Goal: Task Accomplishment & Management: Use online tool/utility

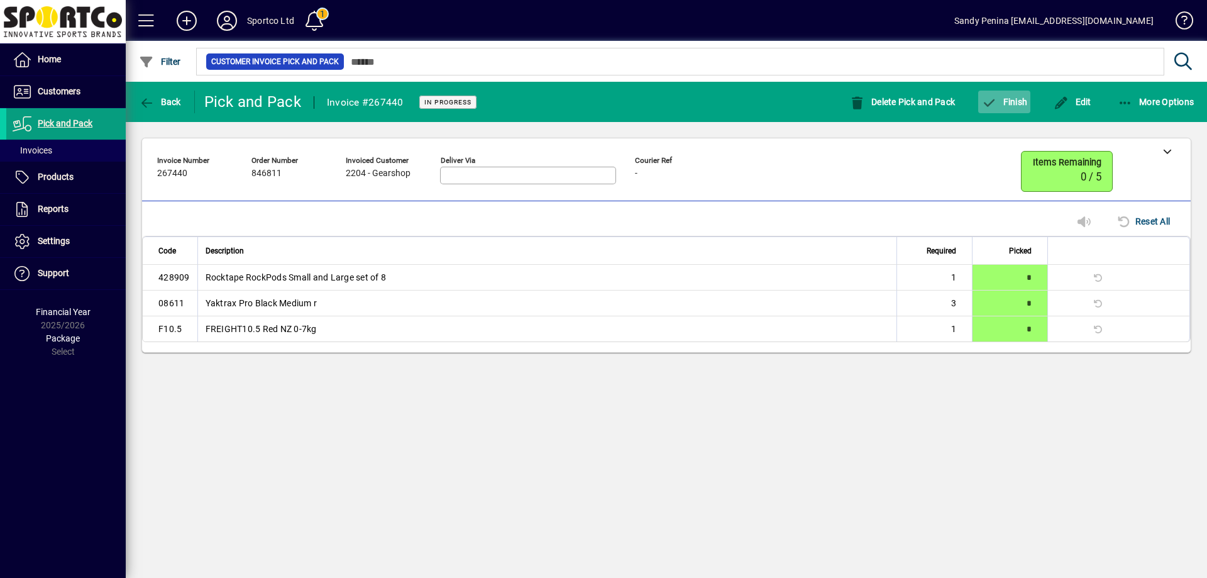
click at [989, 97] on icon "button" at bounding box center [989, 103] width 16 height 13
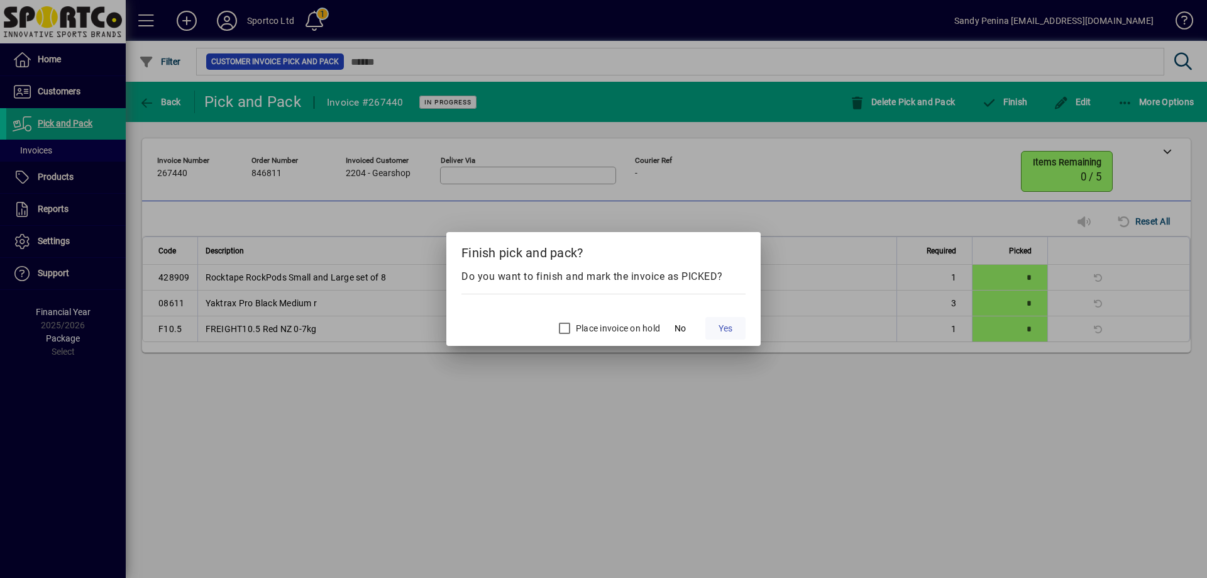
click at [728, 325] on span "Yes" at bounding box center [725, 328] width 14 height 13
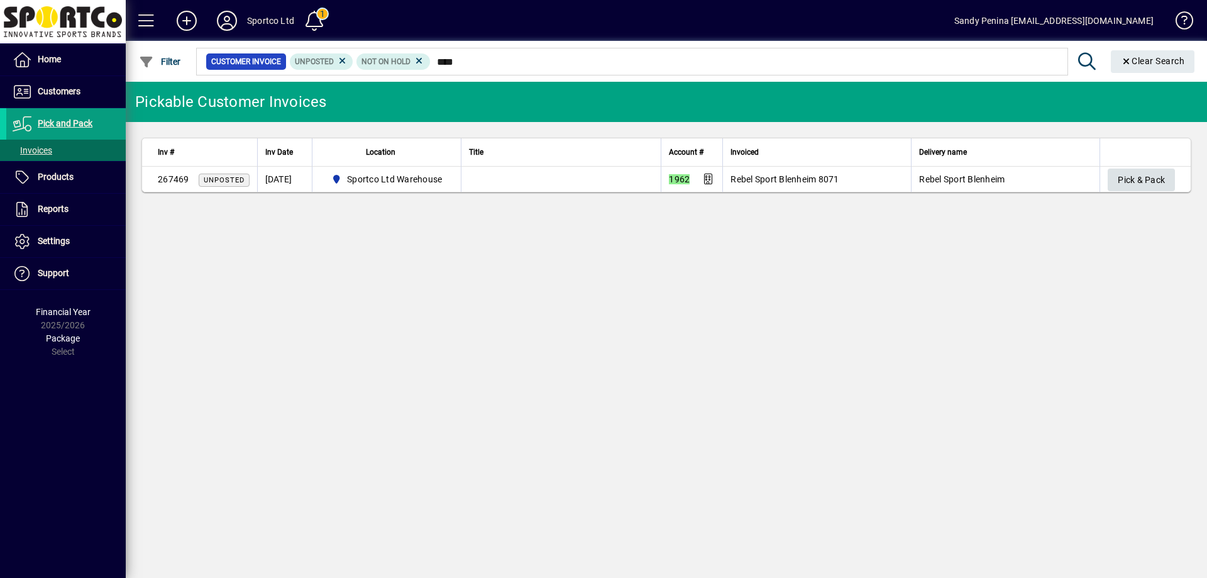
type input "****"
click at [1153, 170] on span "Pick & Pack" at bounding box center [1141, 180] width 47 height 21
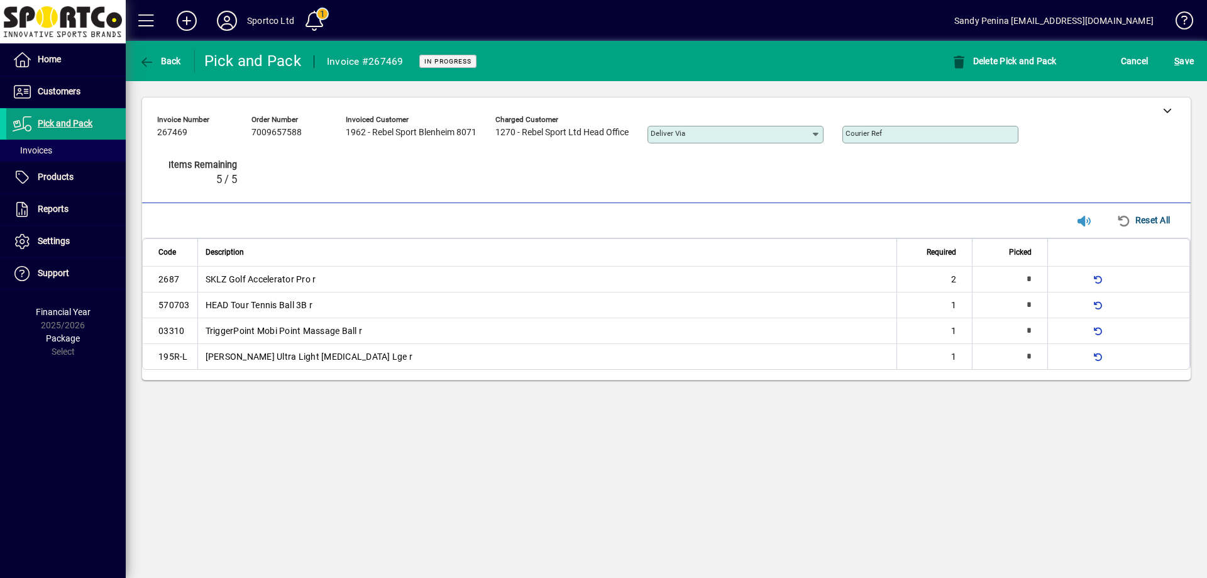
type input "*"
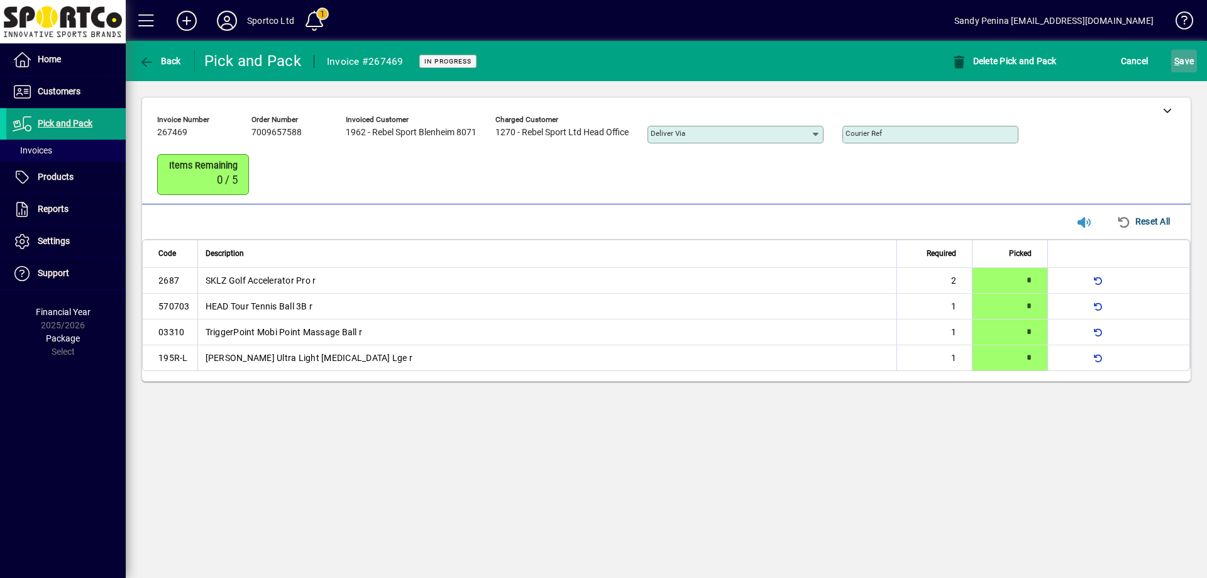
click at [1194, 67] on span "submit" at bounding box center [1184, 61] width 26 height 30
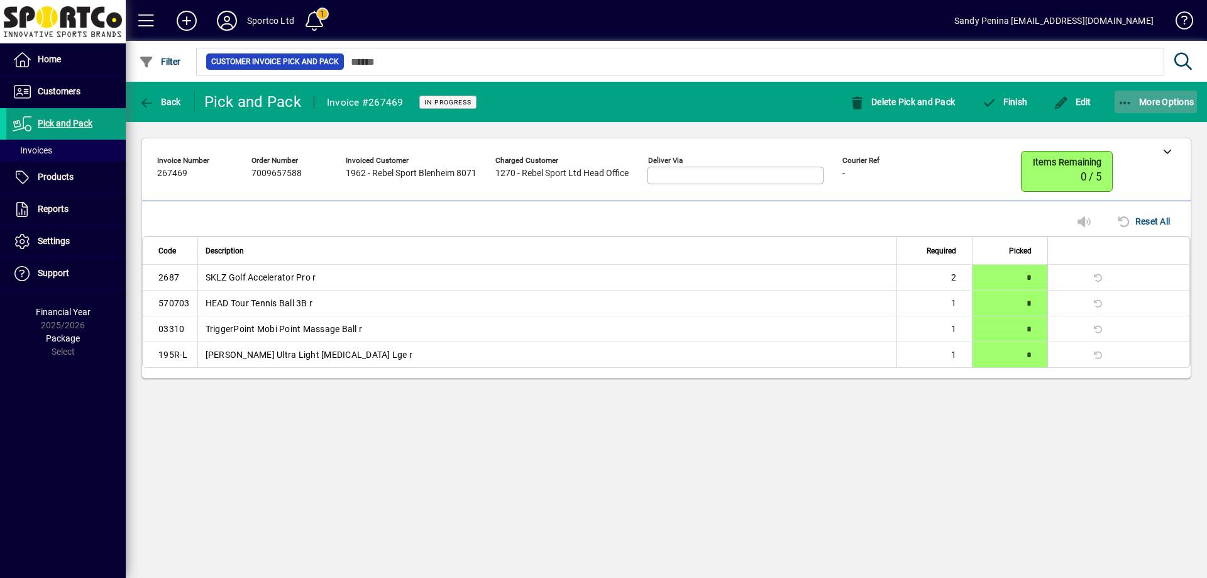
click at [1162, 97] on span "More Options" at bounding box center [1156, 102] width 77 height 10
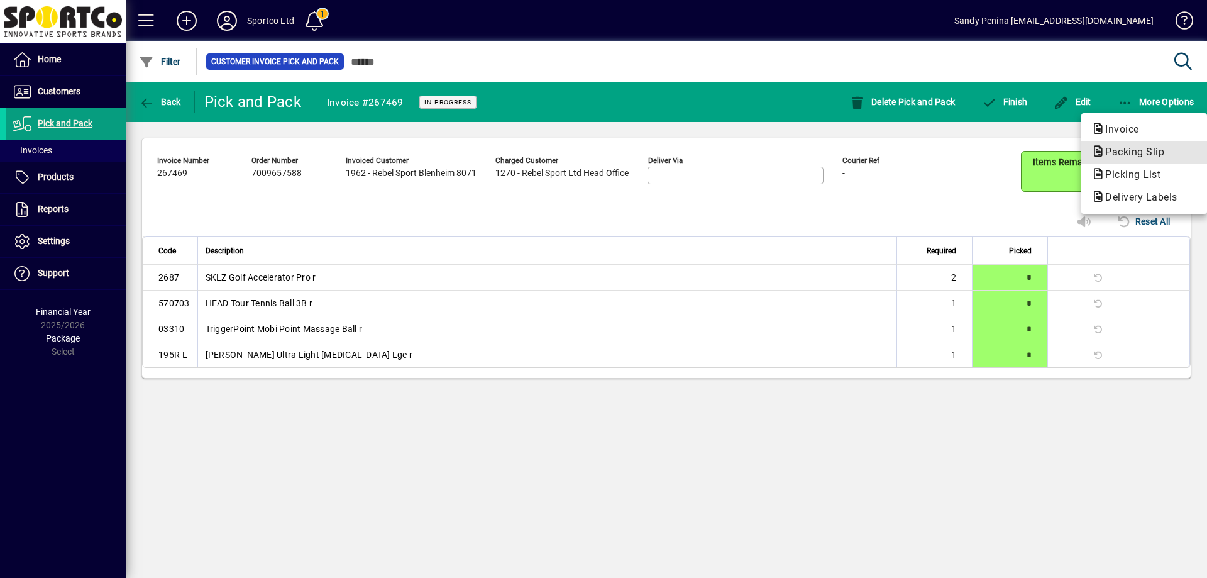
click at [1122, 150] on span "Packing Slip" at bounding box center [1130, 152] width 79 height 12
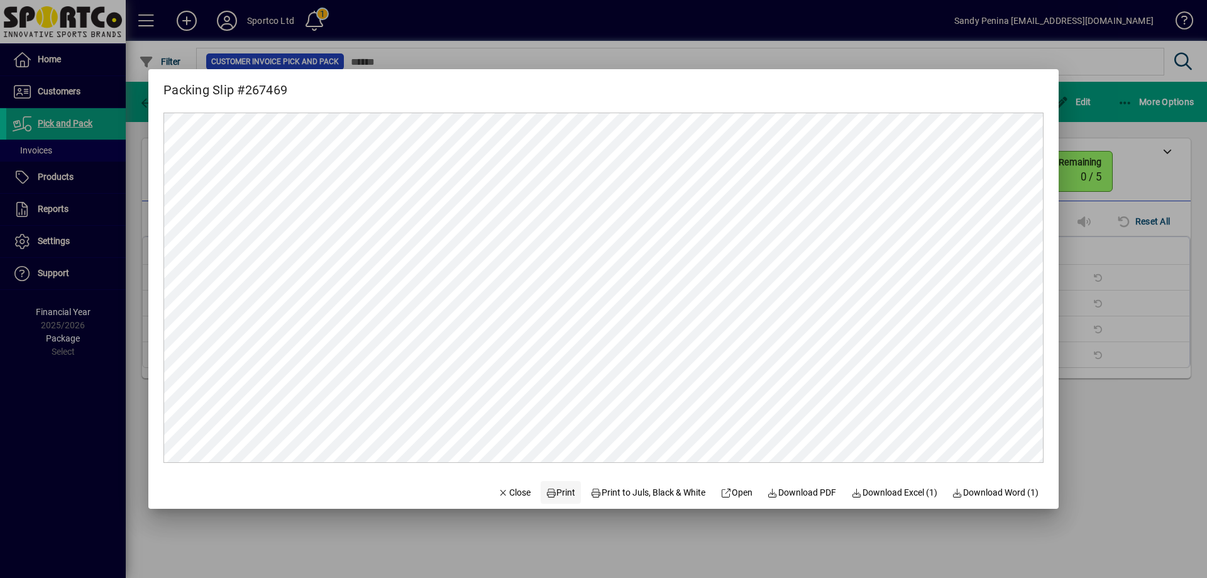
click at [552, 491] on span "Print" at bounding box center [561, 492] width 30 height 13
click at [1123, 250] on div at bounding box center [603, 289] width 1207 height 578
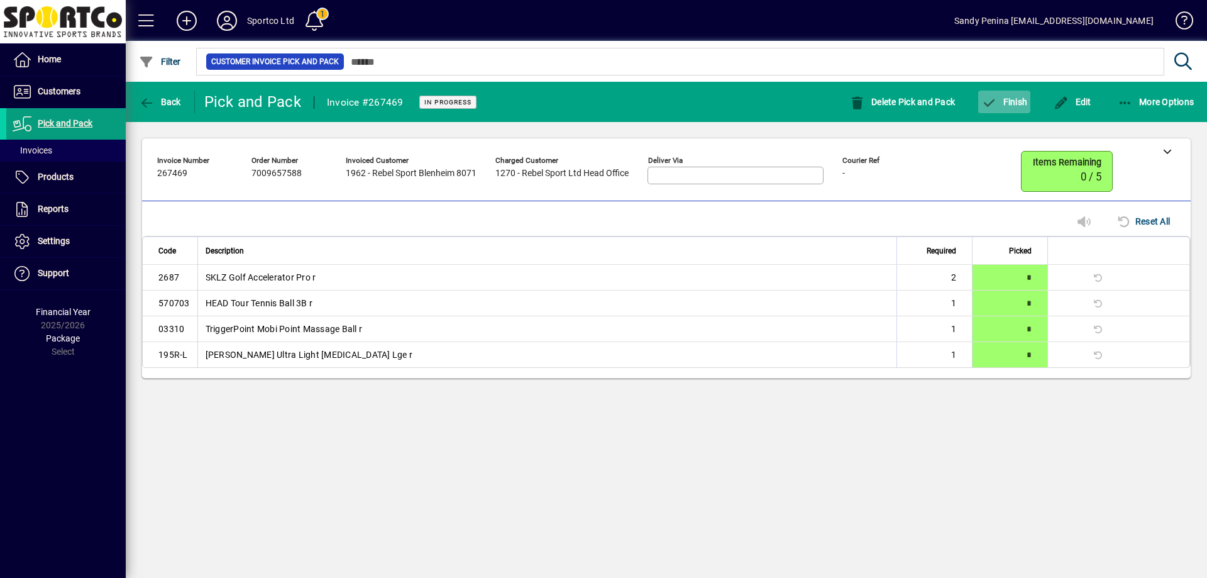
click at [1010, 109] on span "button" at bounding box center [1004, 102] width 52 height 30
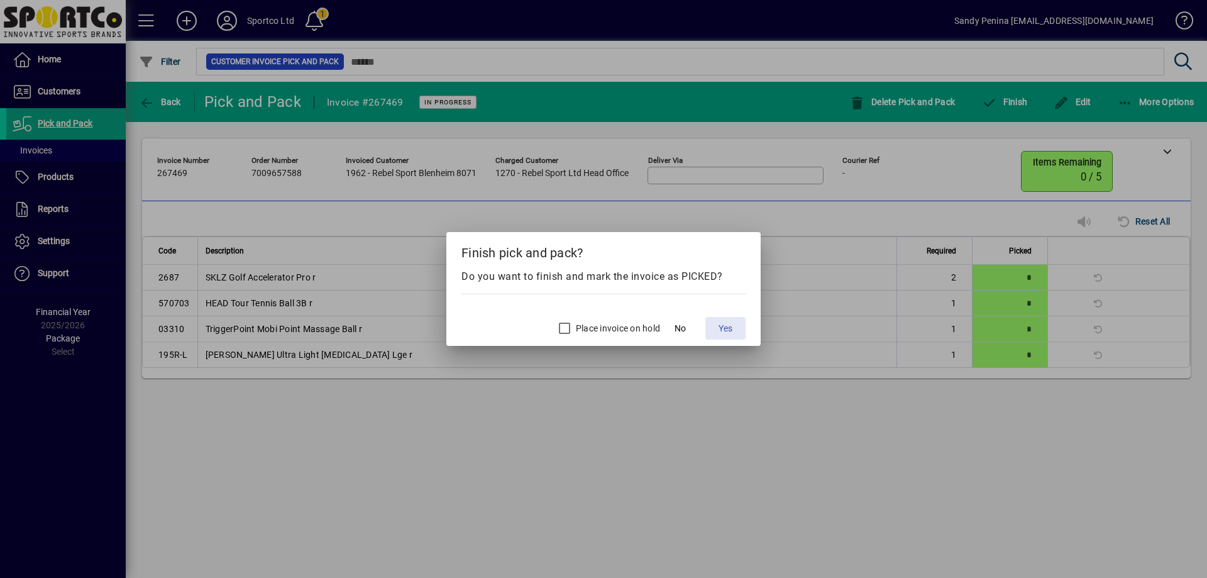
click at [722, 330] on span "Yes" at bounding box center [725, 328] width 14 height 13
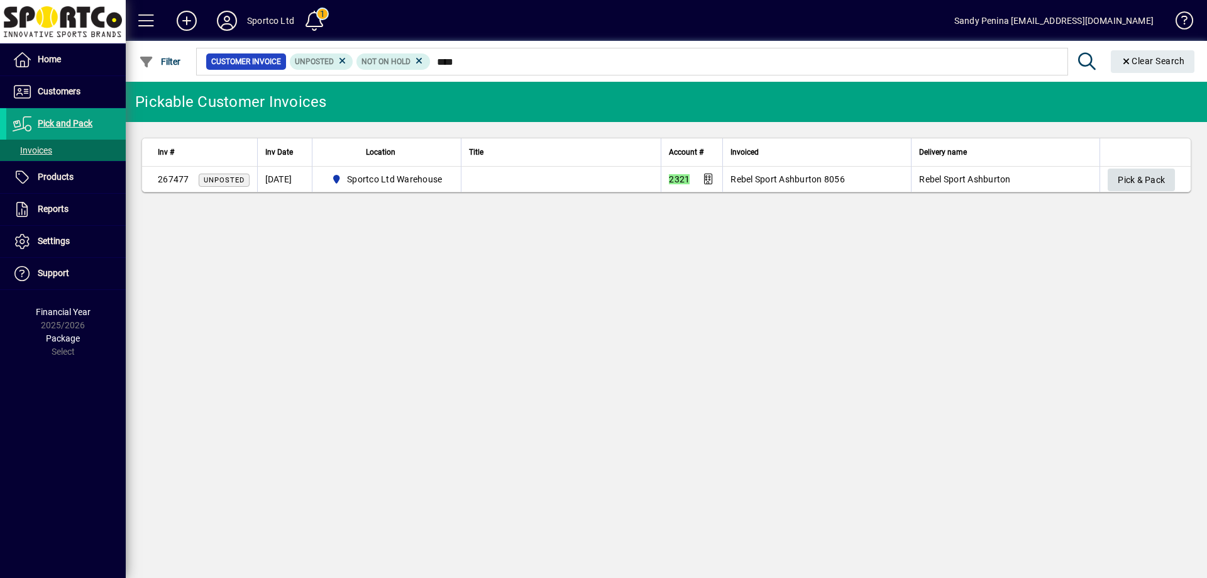
type input "****"
click at [1119, 175] on button "Pick & Pack" at bounding box center [1140, 179] width 67 height 23
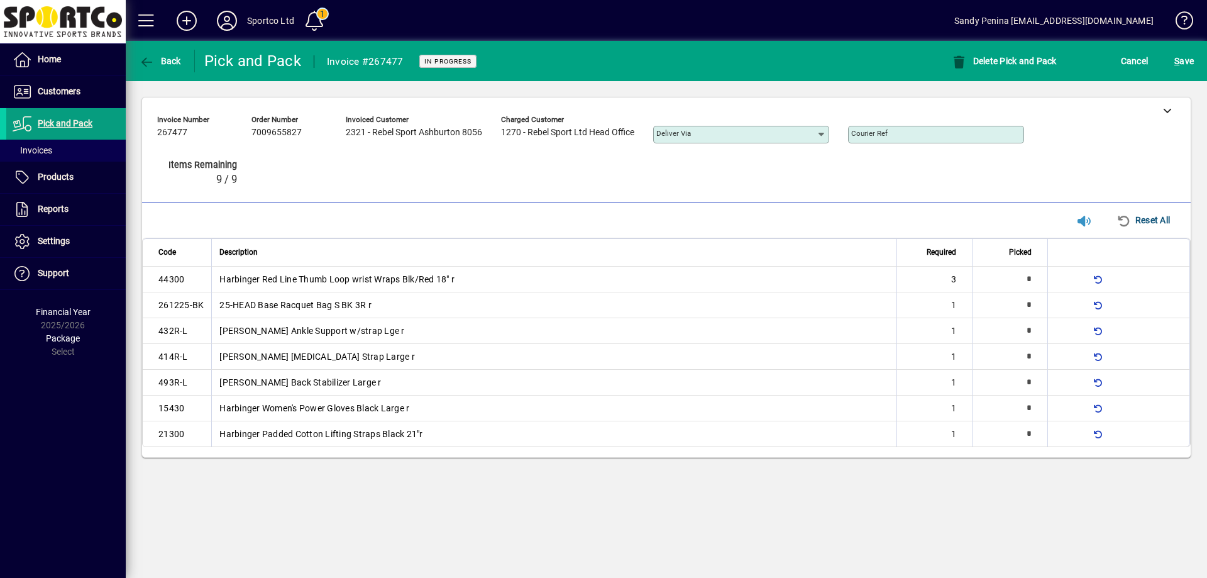
type input "*"
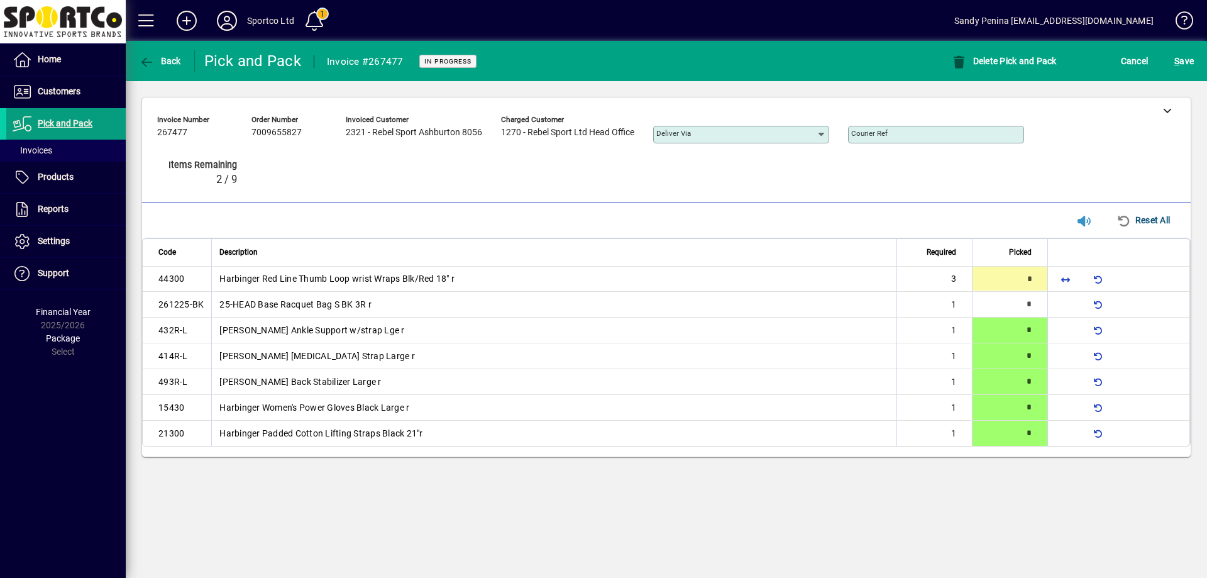
type input "*"
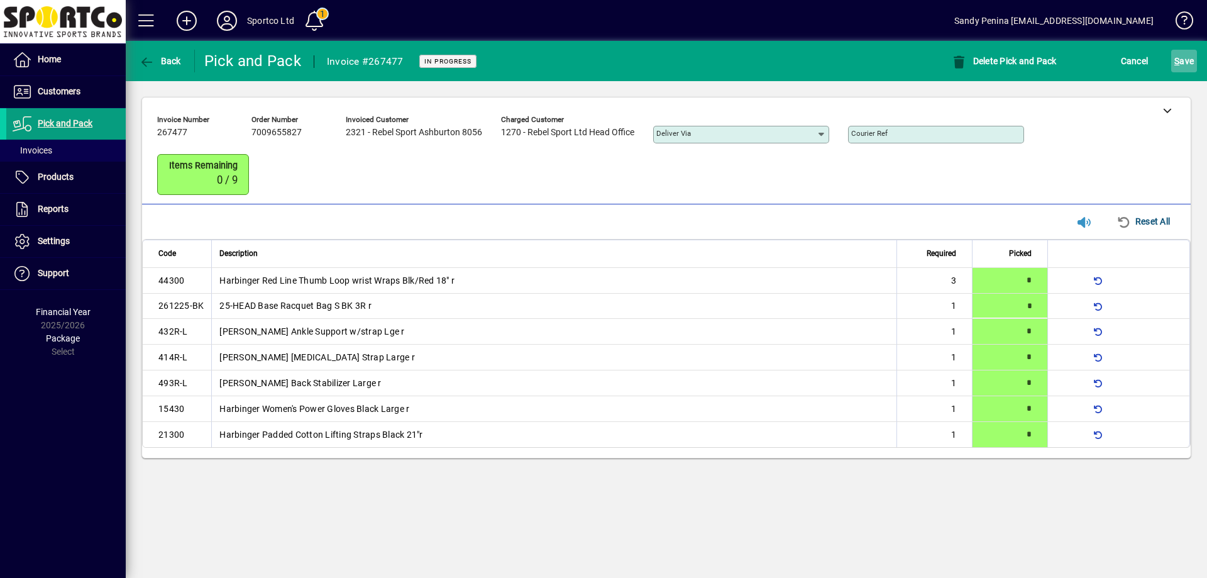
click at [1187, 60] on span "S ave" at bounding box center [1183, 61] width 19 height 20
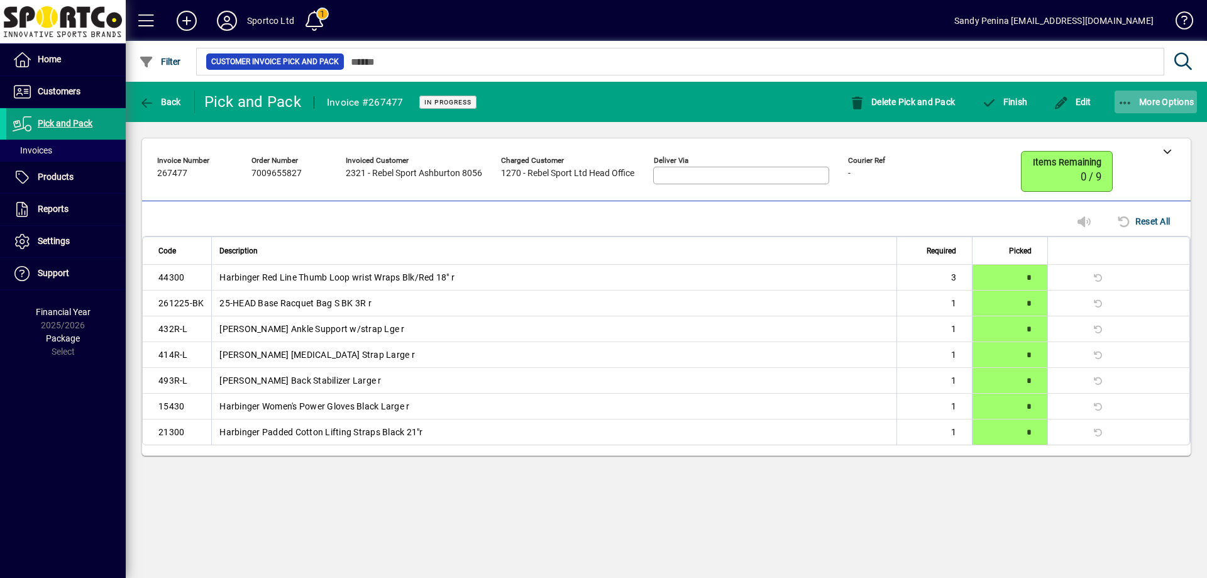
click at [1170, 96] on span "button" at bounding box center [1155, 102] width 83 height 30
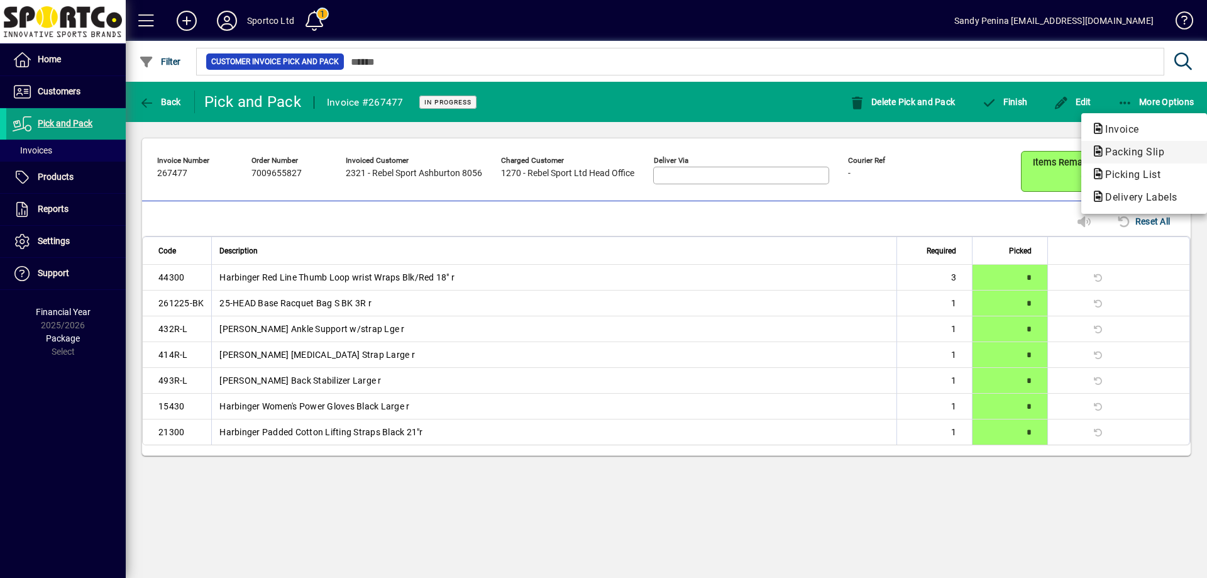
click at [1108, 148] on span "Packing Slip" at bounding box center [1130, 152] width 79 height 12
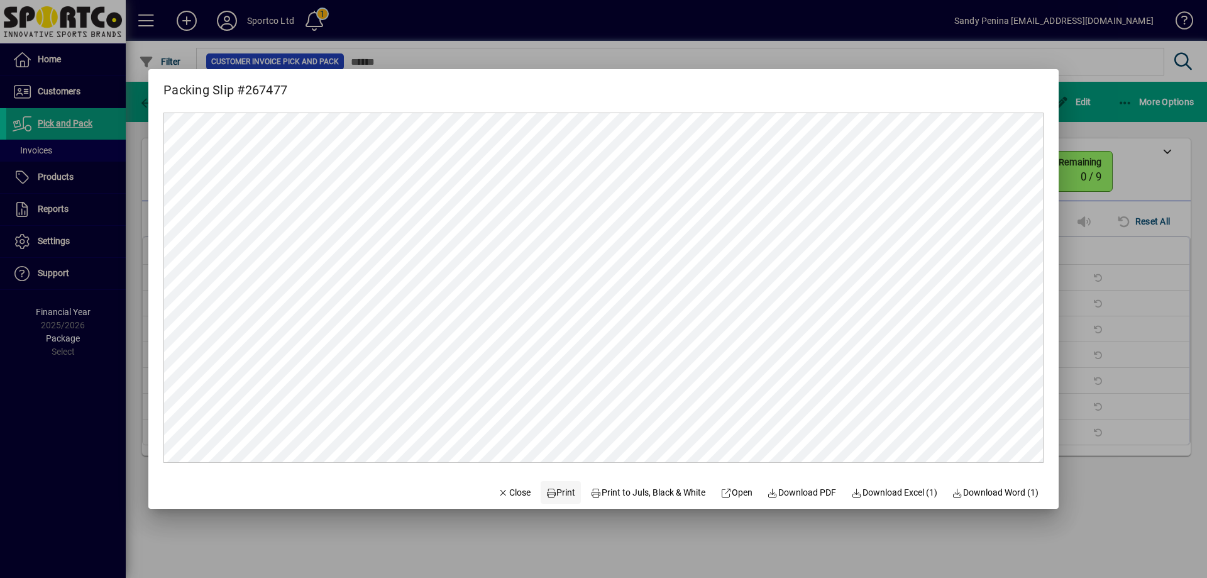
click at [547, 491] on span "Print" at bounding box center [561, 492] width 30 height 13
click at [1163, 193] on div at bounding box center [603, 289] width 1207 height 578
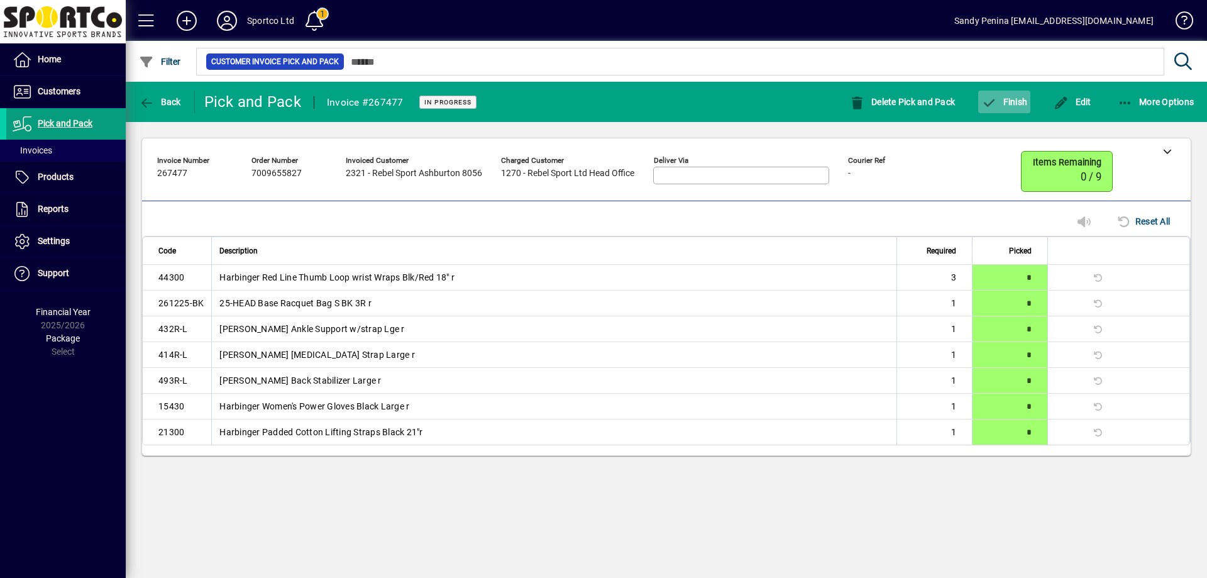
click at [1005, 103] on span "Finish" at bounding box center [1004, 102] width 46 height 10
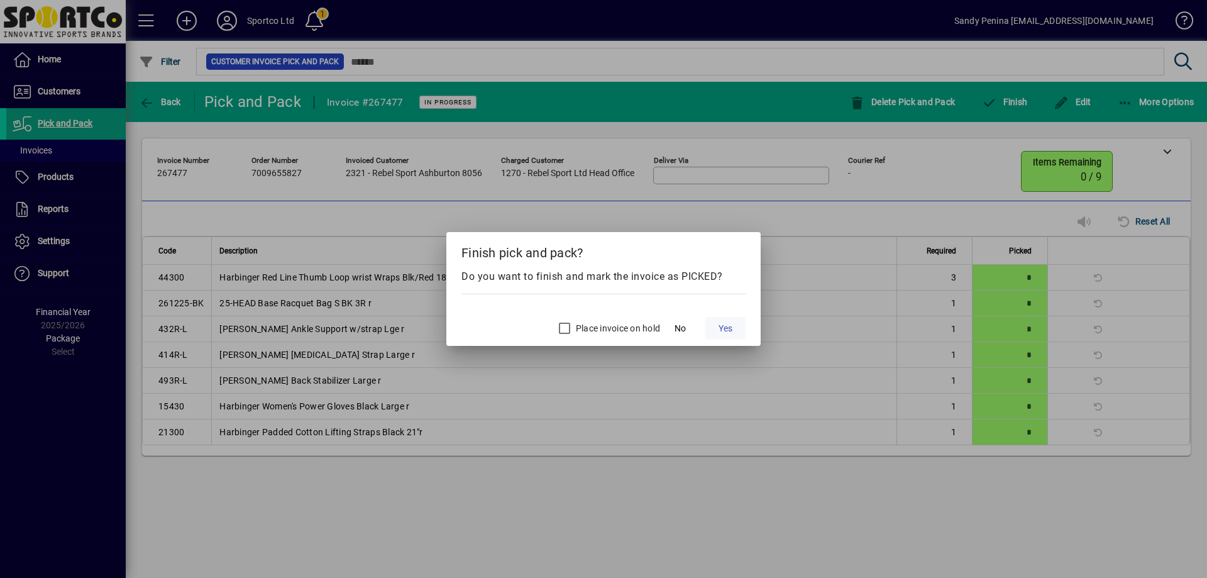
click at [730, 329] on span "Yes" at bounding box center [725, 328] width 14 height 13
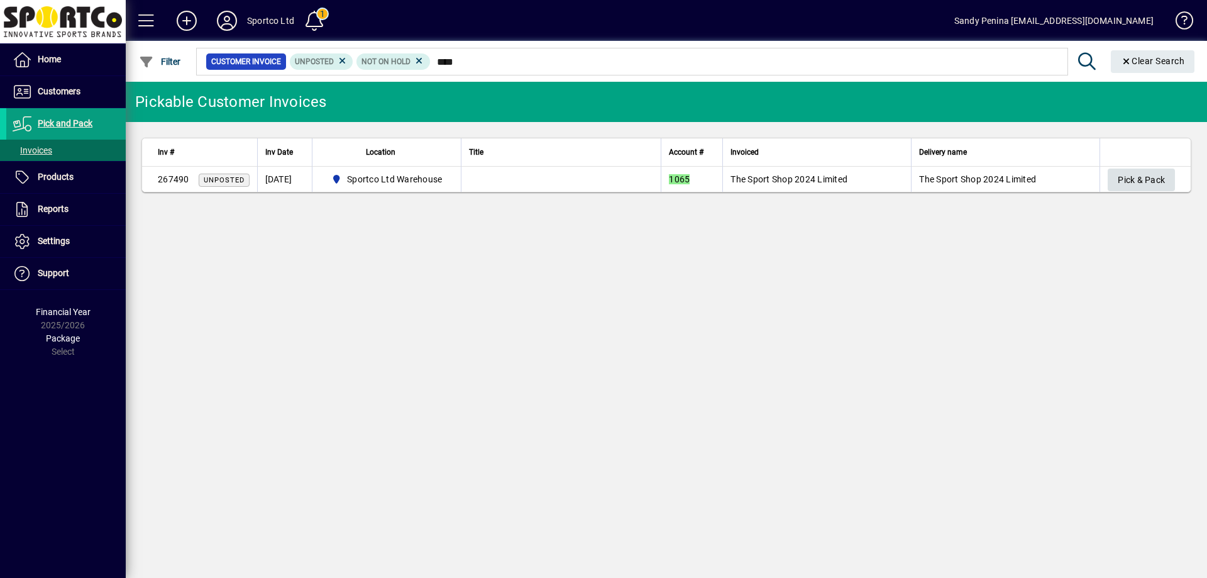
type input "****"
click at [1141, 171] on span "Pick & Pack" at bounding box center [1141, 180] width 47 height 21
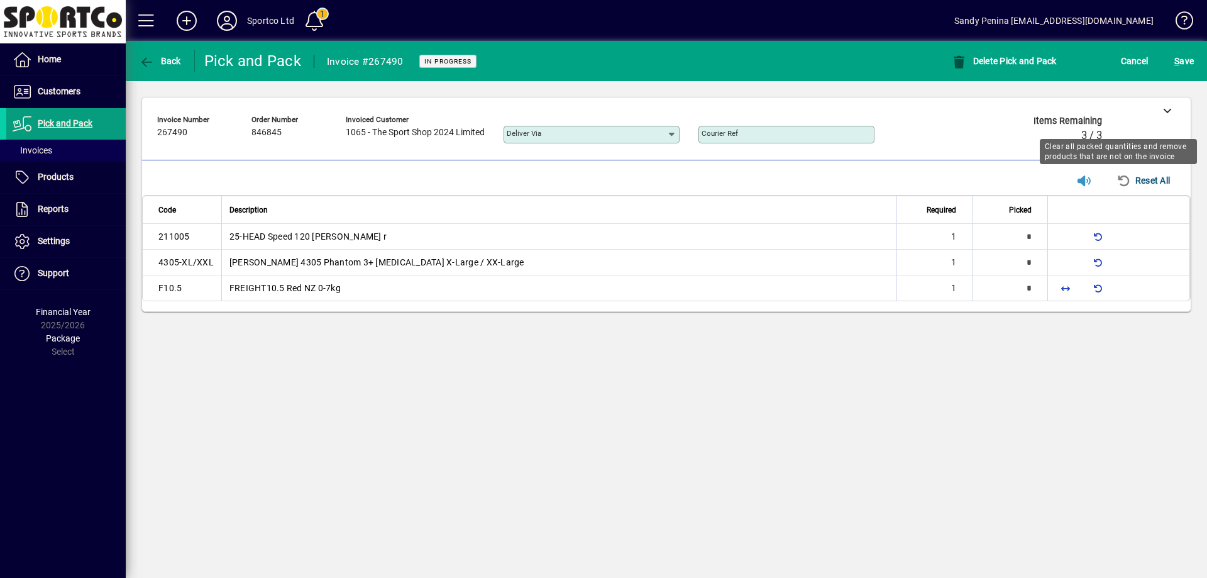
type input "*"
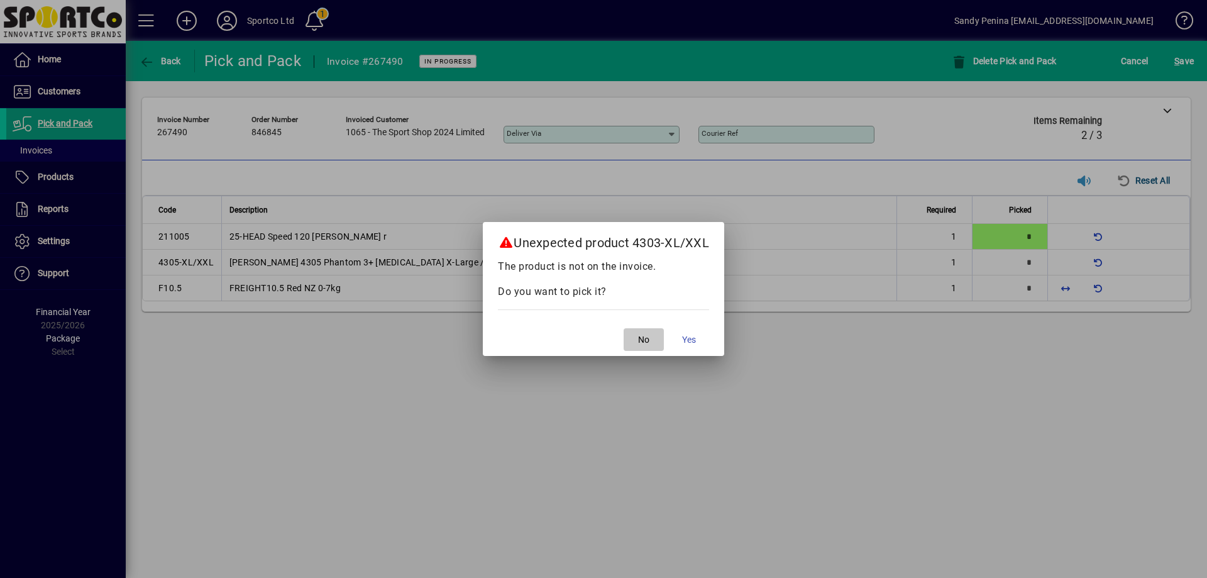
click at [649, 339] on span "No" at bounding box center [643, 339] width 11 height 13
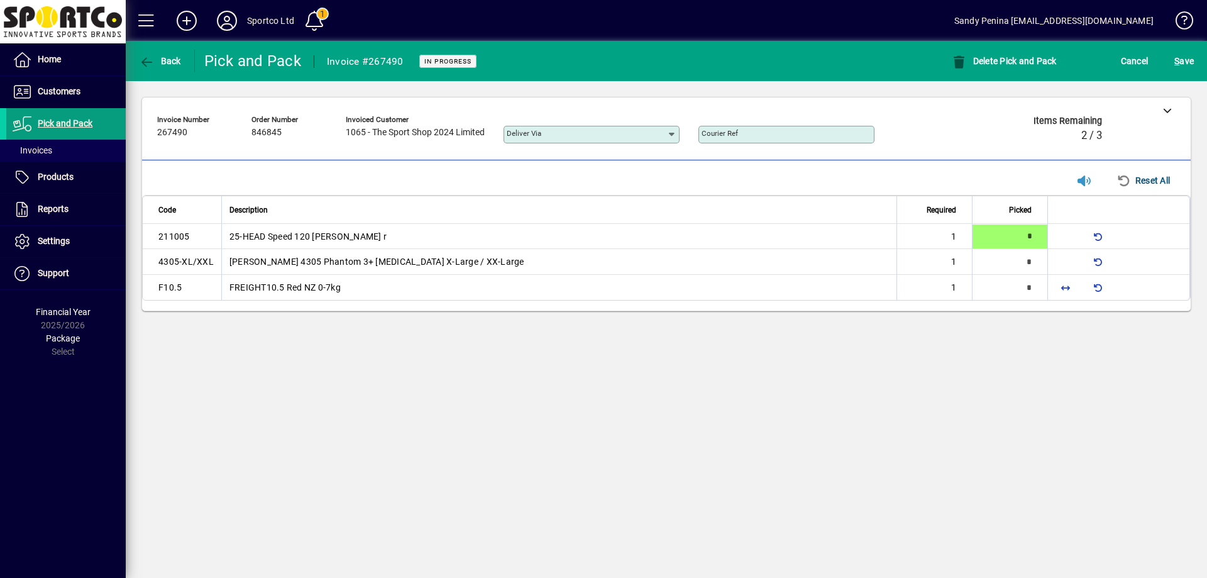
type input "*"
click at [1070, 294] on span "button" at bounding box center [1065, 287] width 30 height 30
type input "*"
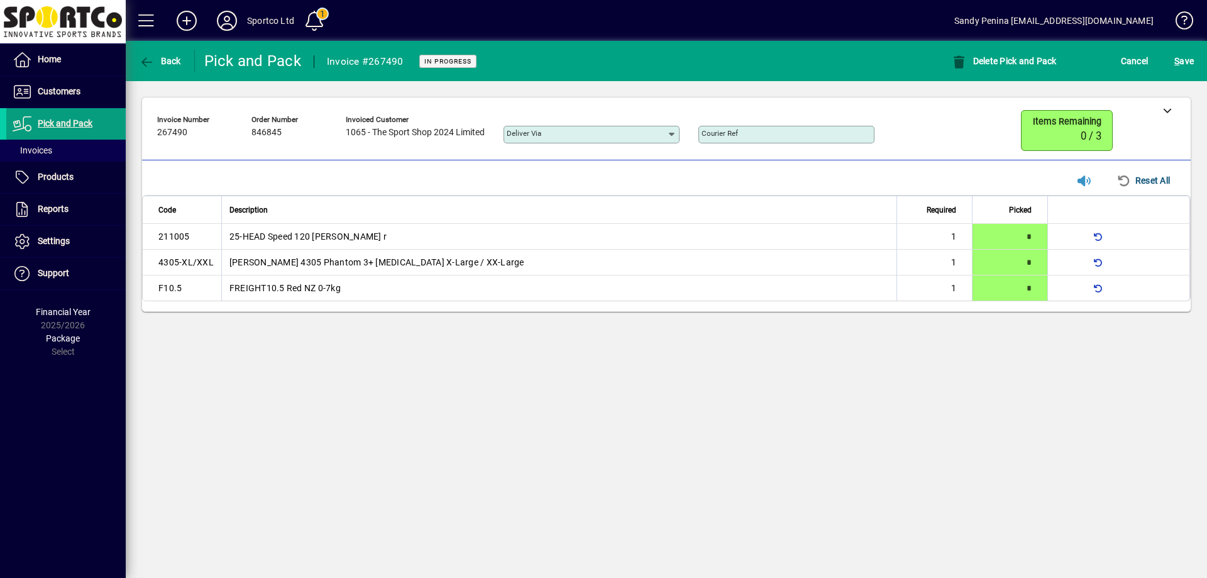
click at [1165, 65] on div "S ave" at bounding box center [1184, 61] width 46 height 23
click at [1190, 60] on span "S ave" at bounding box center [1183, 61] width 19 height 20
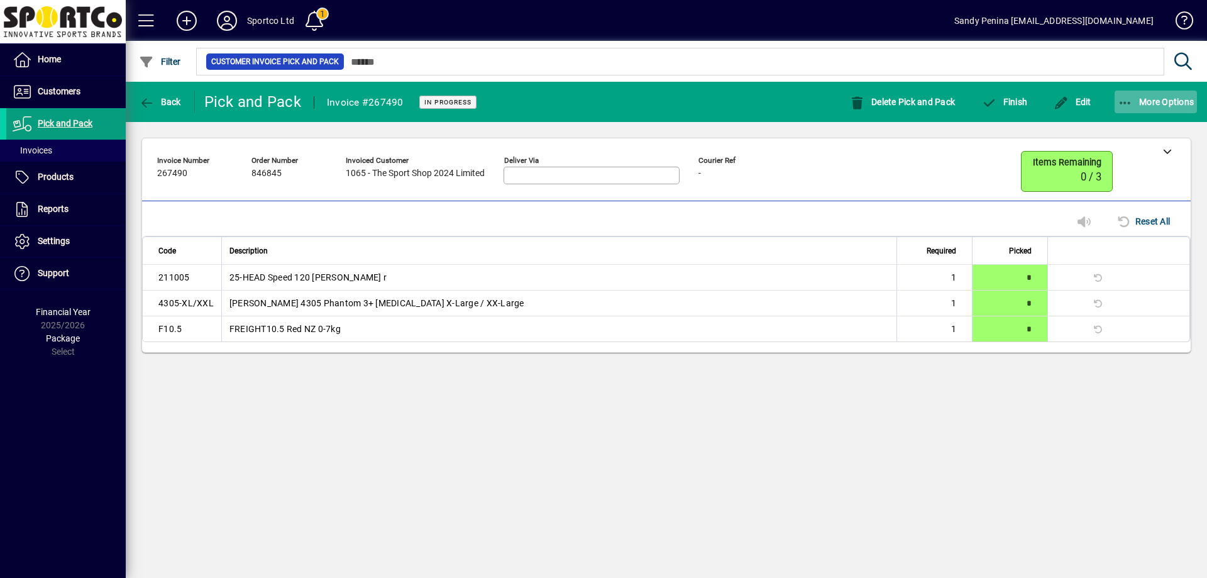
click at [1143, 97] on span "More Options" at bounding box center [1156, 102] width 77 height 10
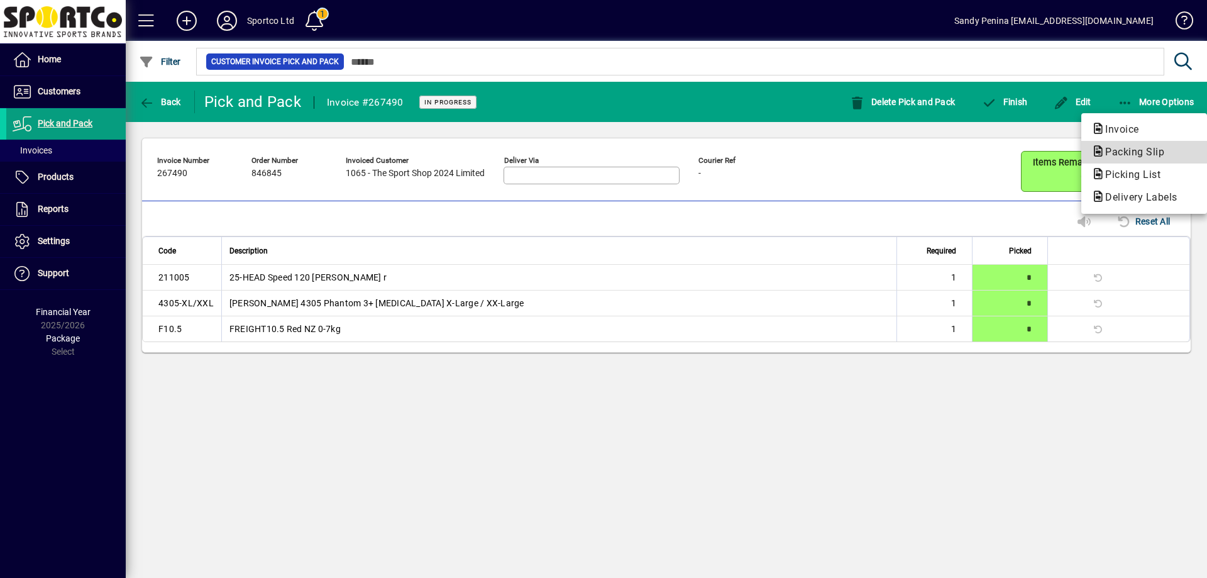
click at [1133, 153] on span "Packing Slip" at bounding box center [1130, 152] width 79 height 12
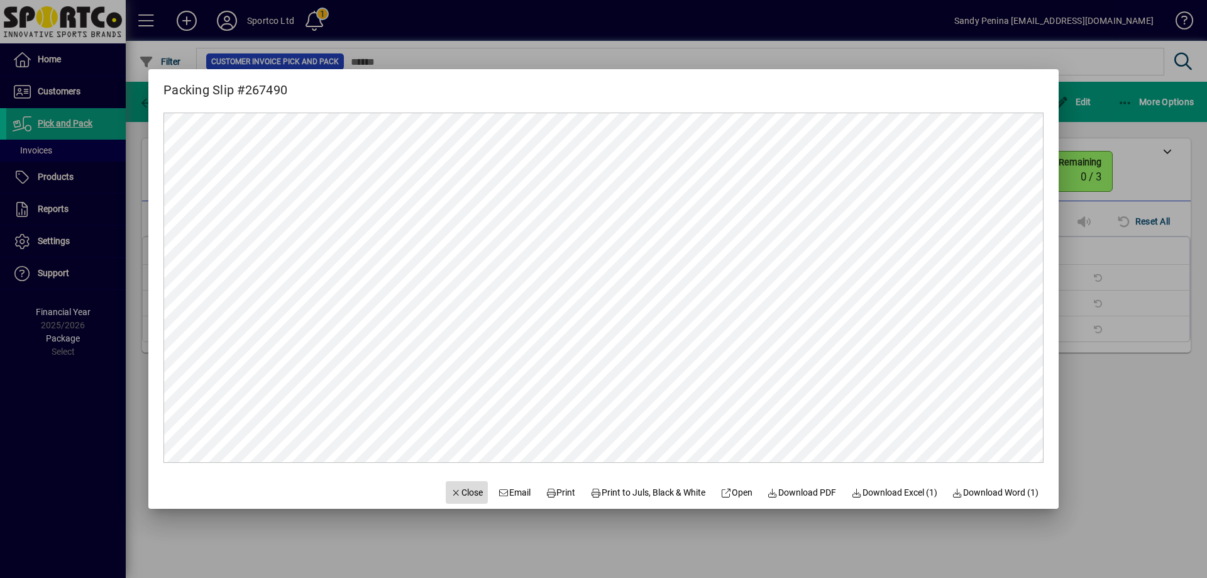
click at [456, 497] on span "Close" at bounding box center [467, 492] width 33 height 13
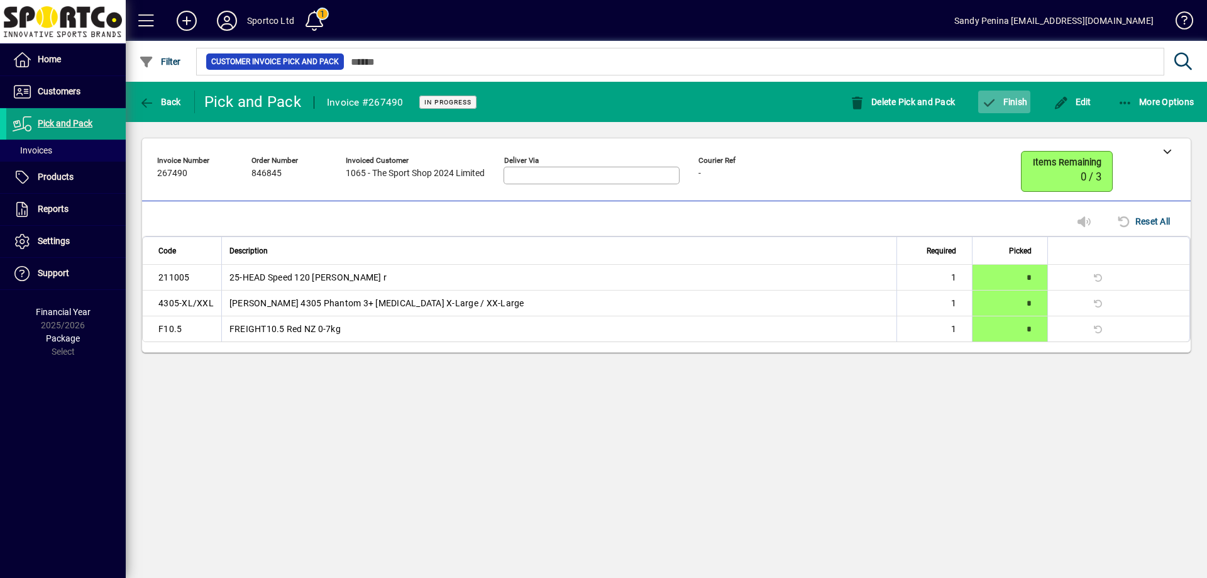
click at [1003, 104] on span "Finish" at bounding box center [1004, 102] width 46 height 10
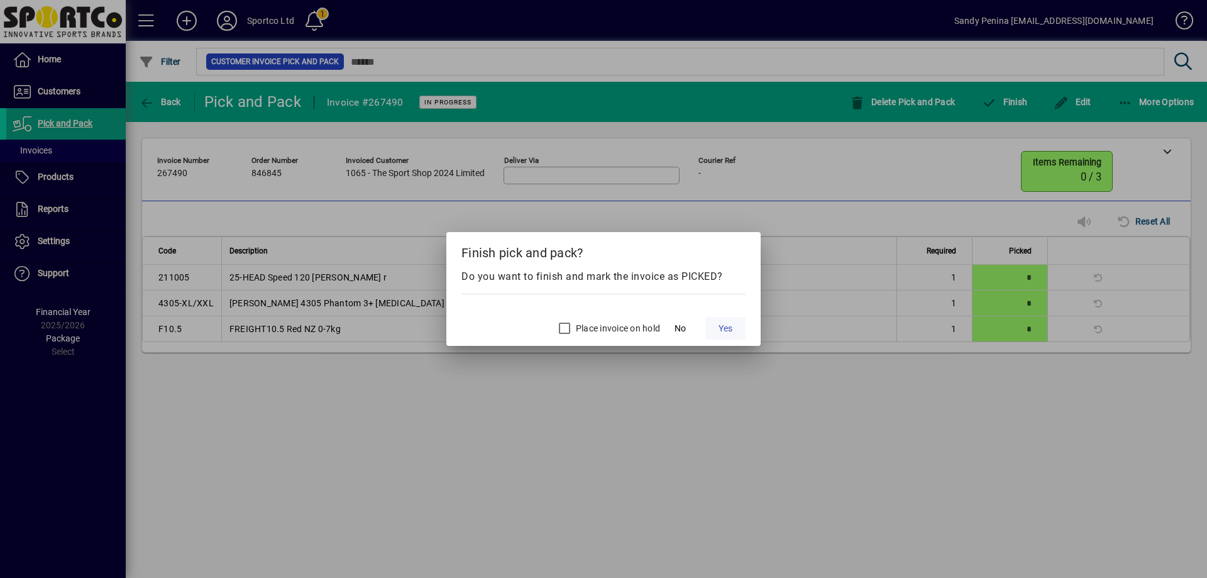
click at [725, 328] on span "Yes" at bounding box center [725, 328] width 14 height 13
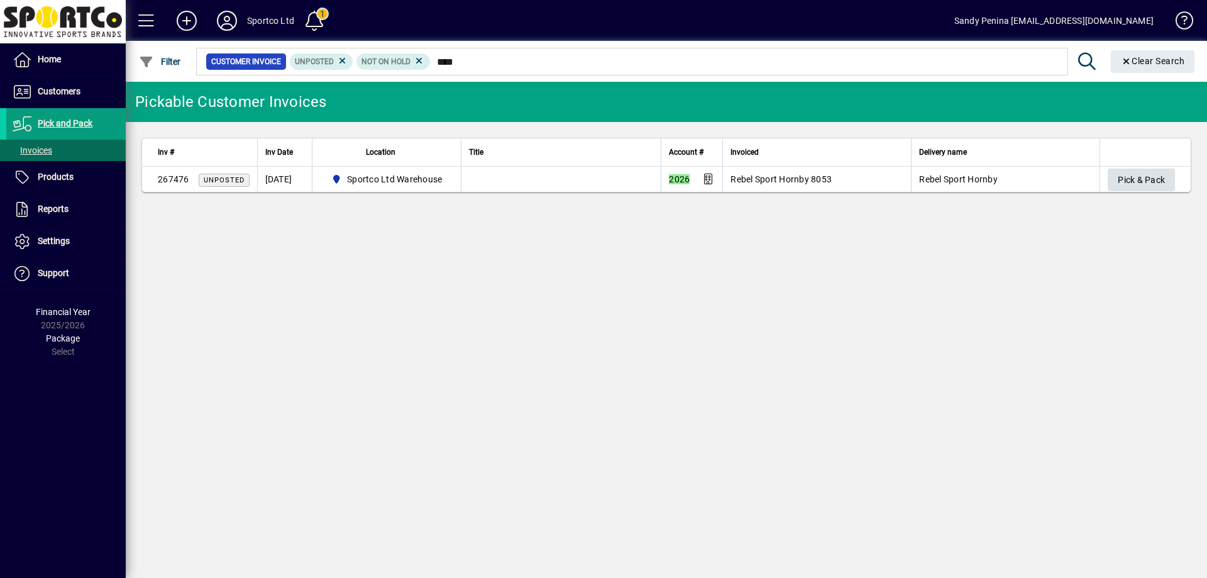
type input "****"
click at [1111, 180] on span "button" at bounding box center [1140, 180] width 67 height 30
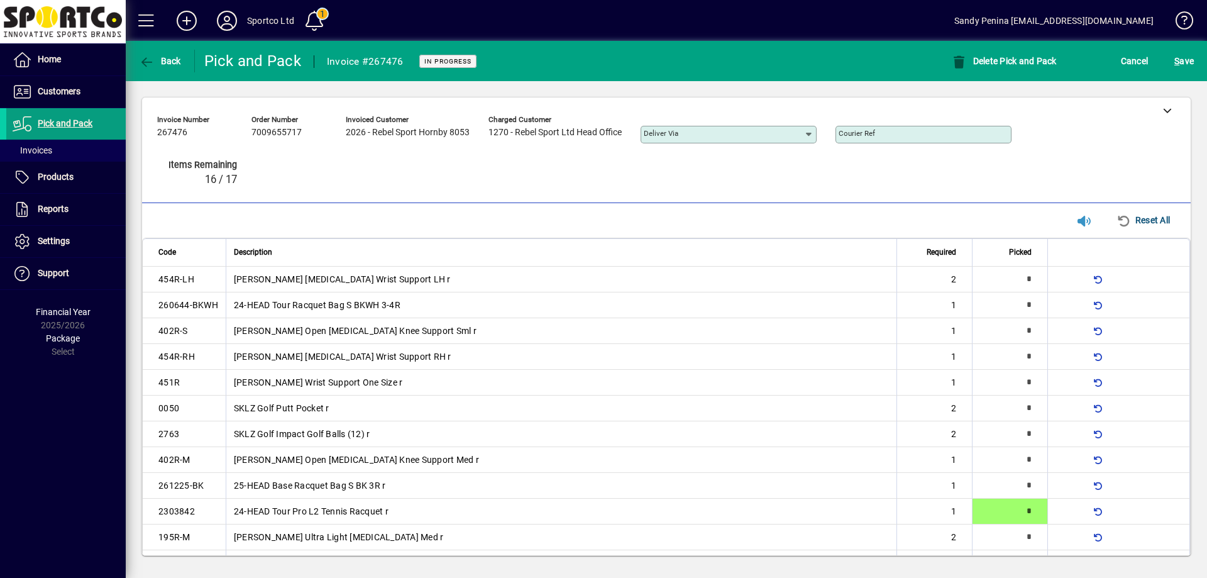
type input "*"
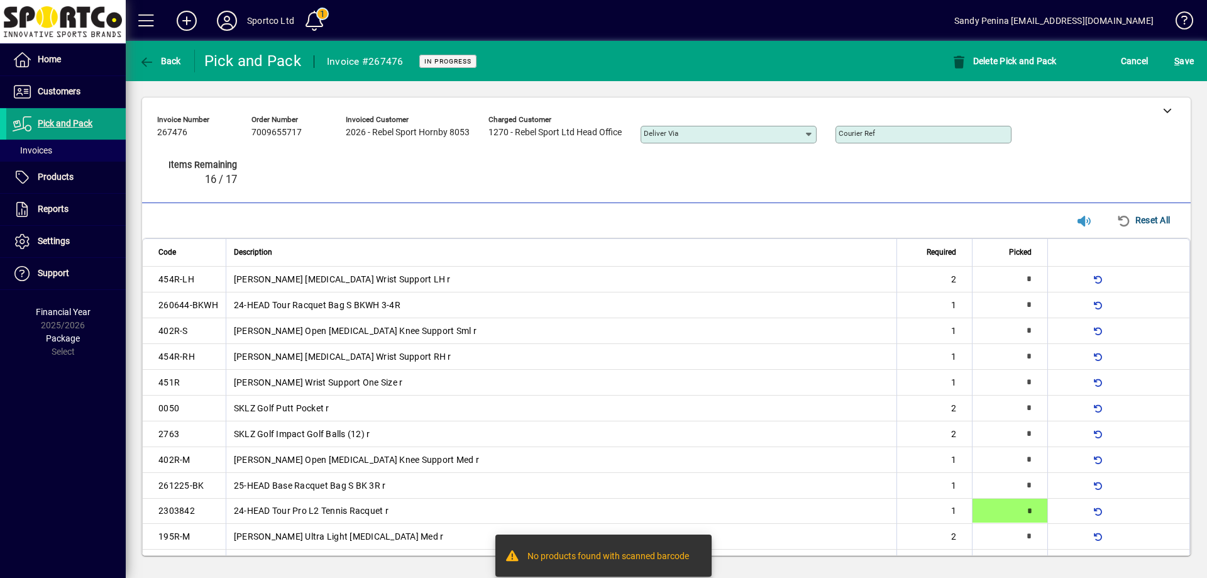
type input "*"
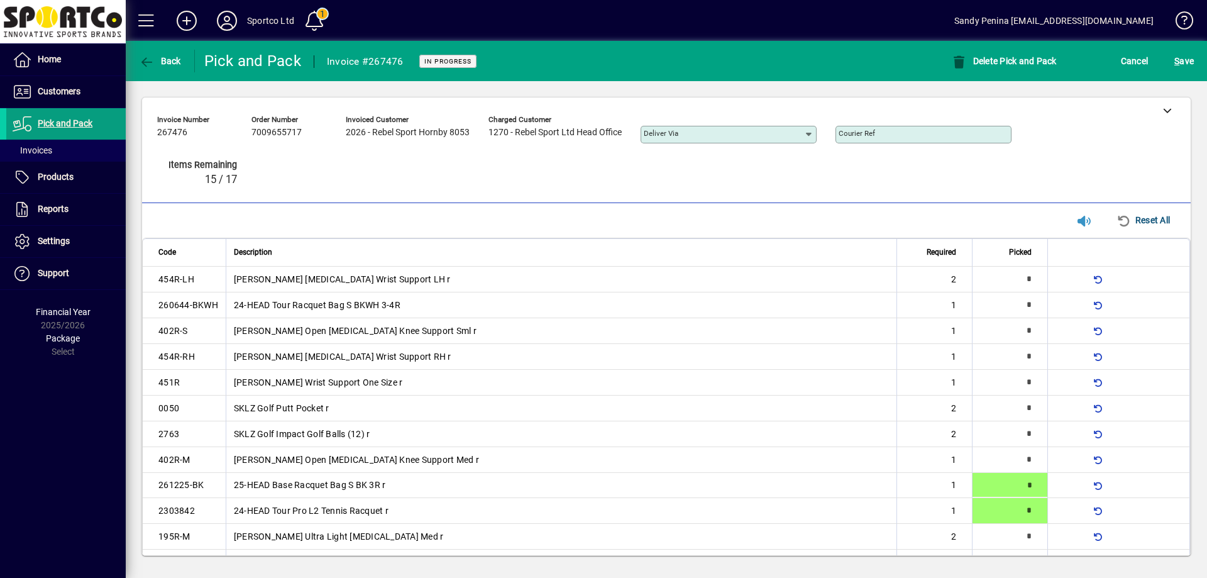
type input "*"
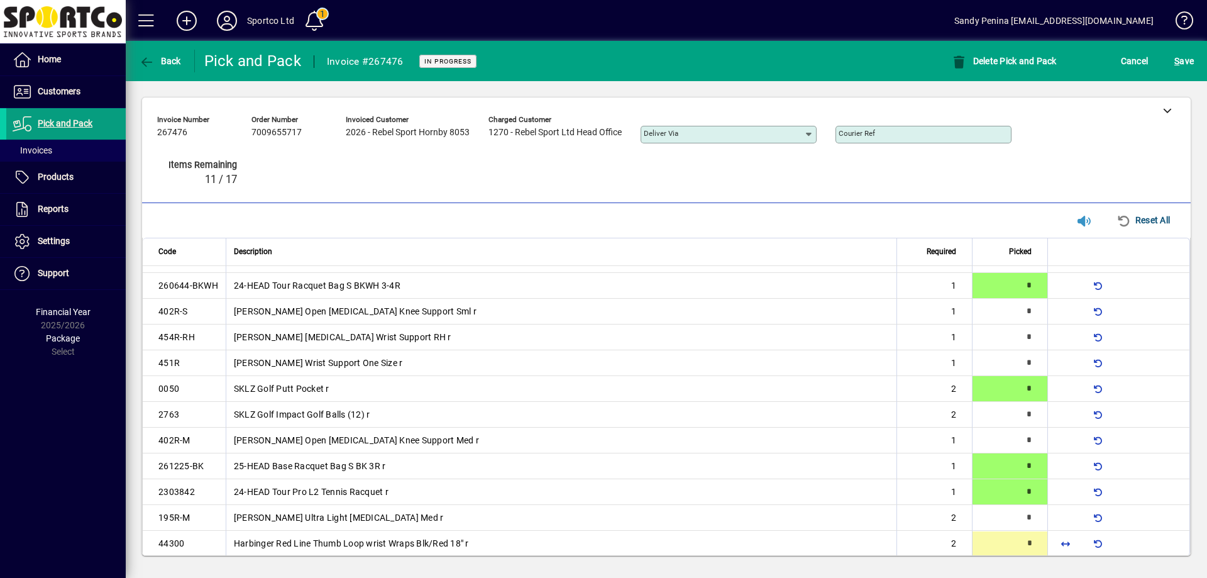
type input "*"
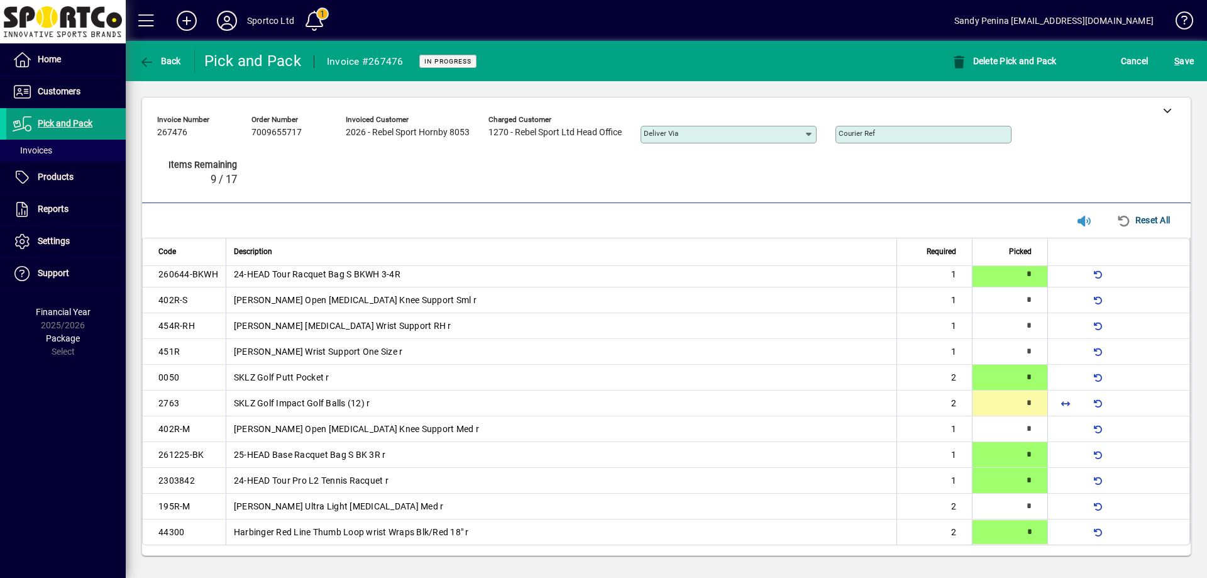
scroll to position [30, 0]
type input "*"
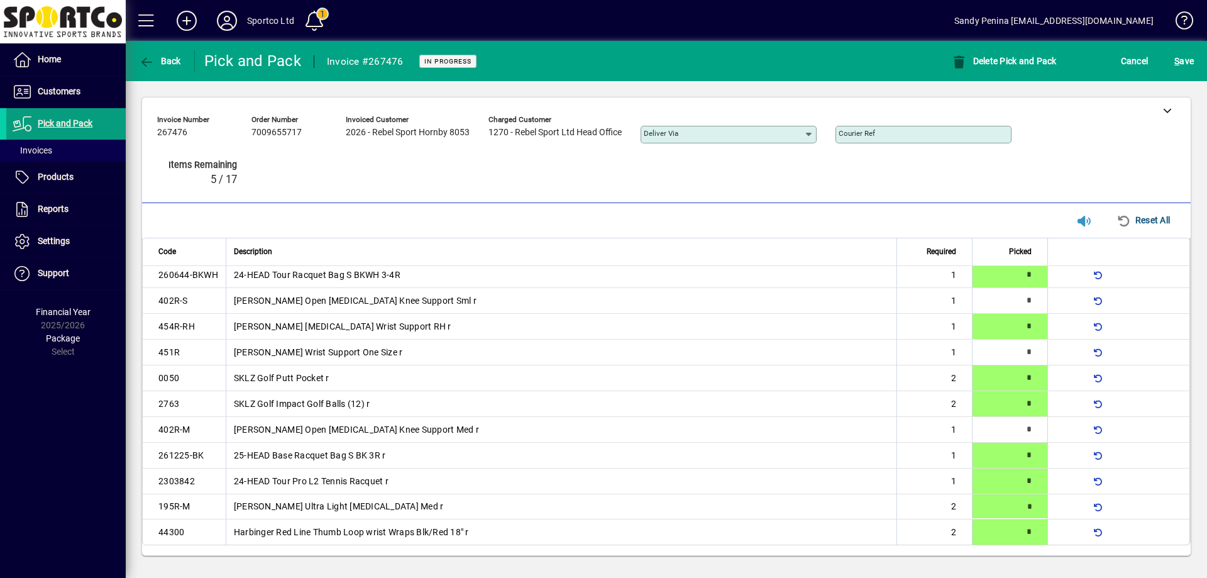
type input "*"
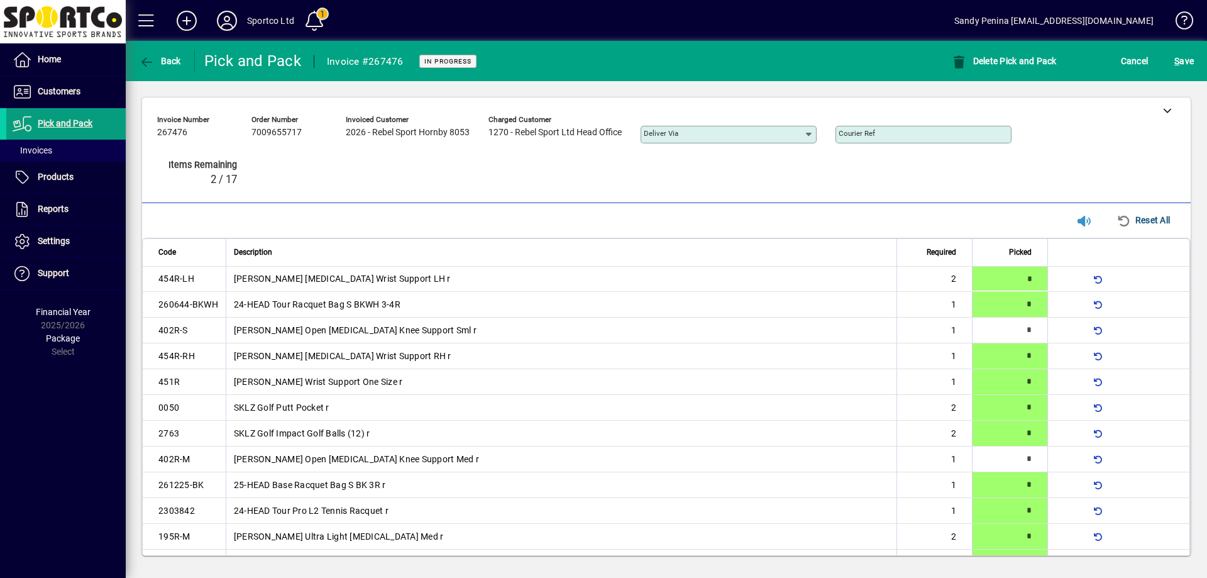
type input "*"
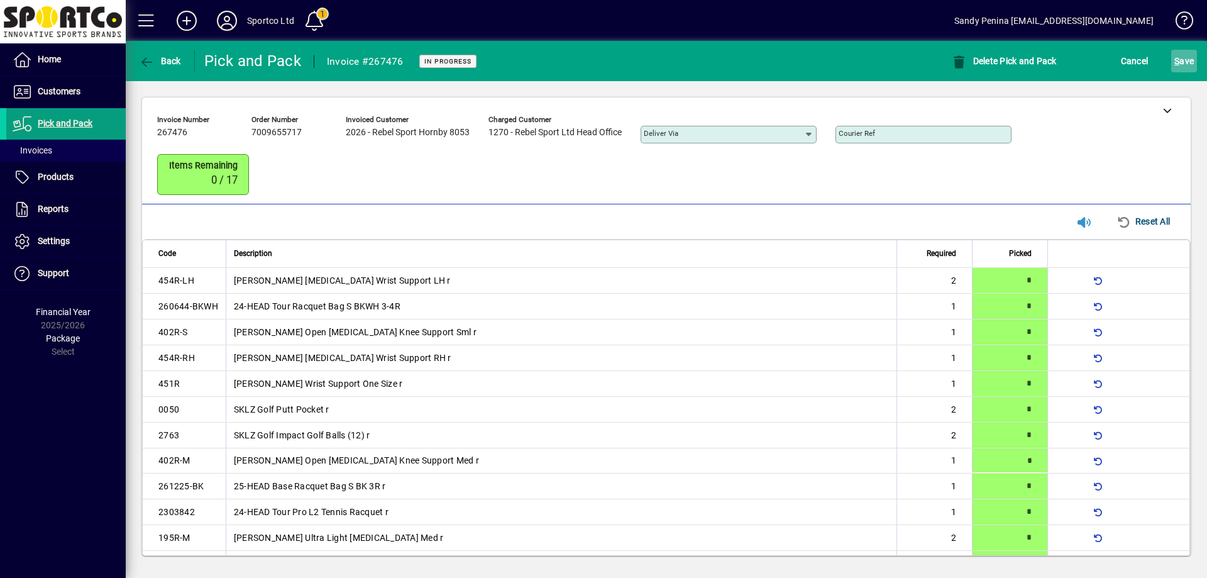
click at [1190, 65] on span "S ave" at bounding box center [1183, 61] width 19 height 20
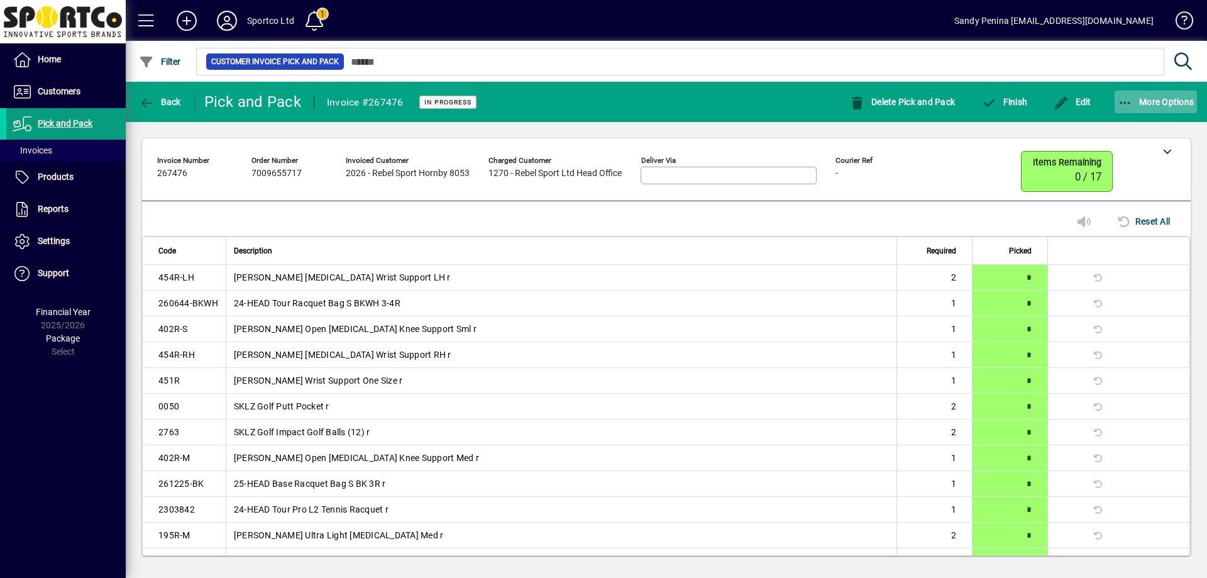
click at [1158, 104] on span "More Options" at bounding box center [1156, 102] width 77 height 10
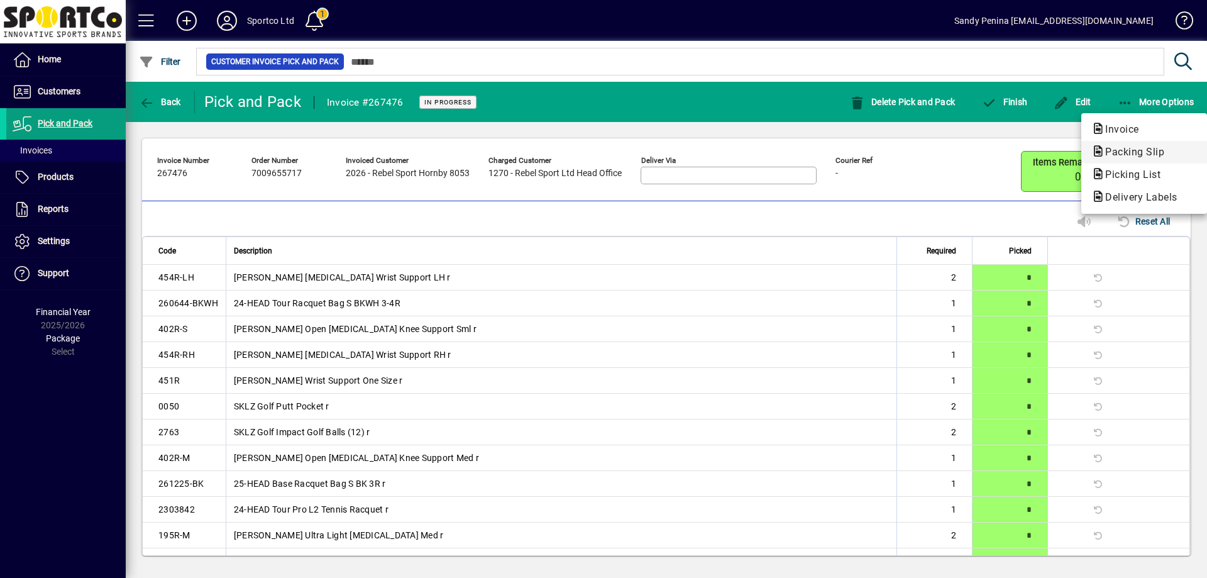
click at [1123, 147] on span "Packing Slip" at bounding box center [1130, 152] width 79 height 12
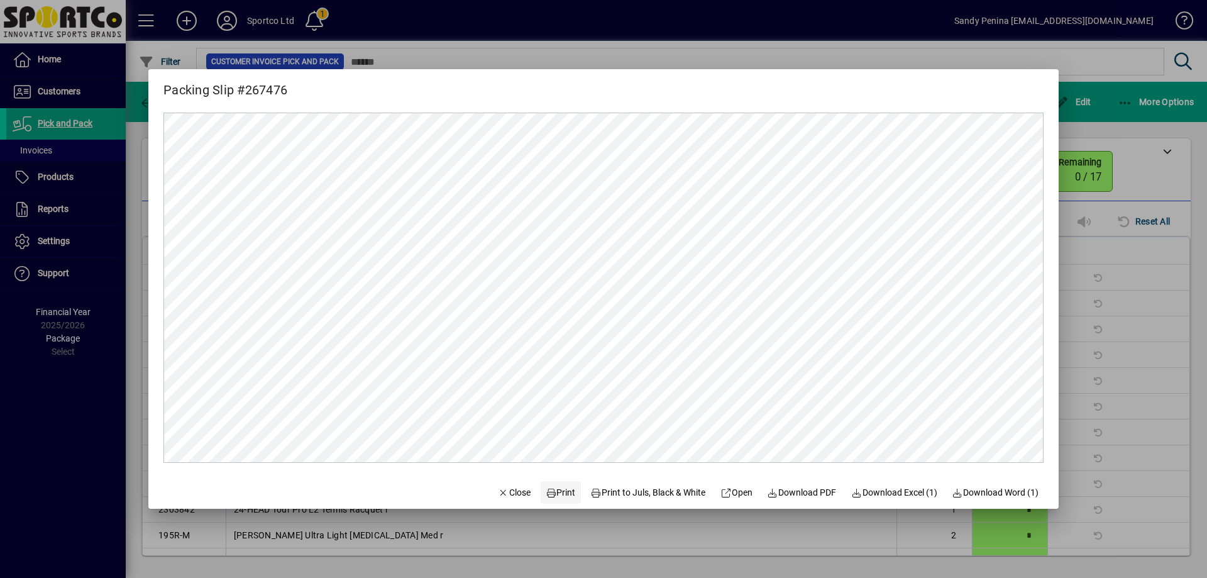
click at [554, 490] on span "Print" at bounding box center [561, 492] width 30 height 13
drag, startPoint x: 1173, startPoint y: 261, endPoint x: 1148, endPoint y: 259, distance: 25.9
click at [1173, 261] on div at bounding box center [603, 289] width 1207 height 578
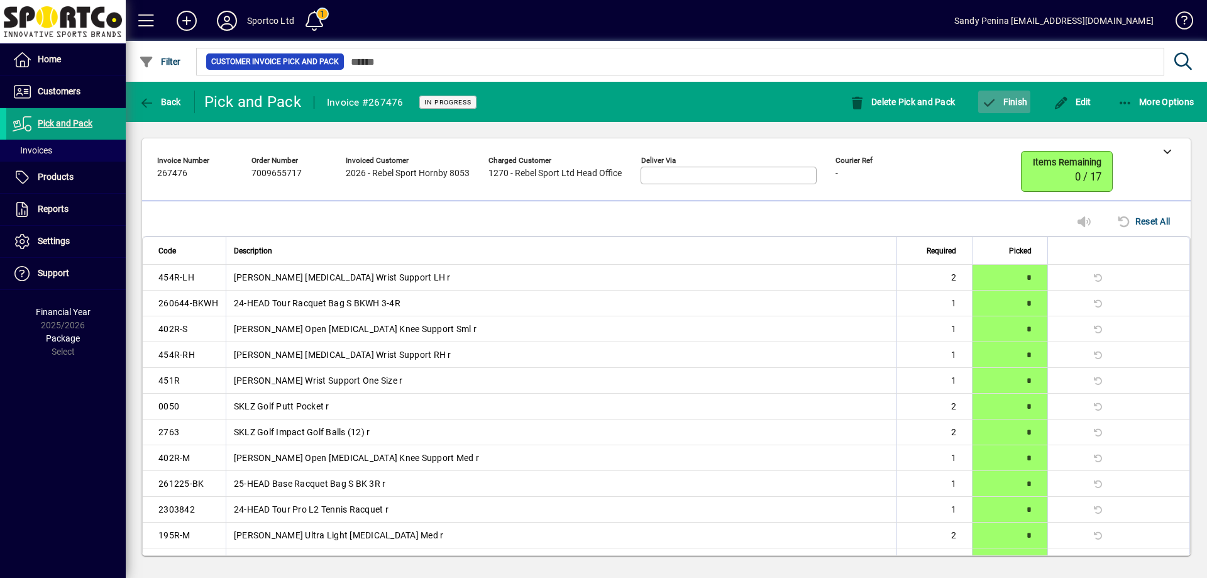
click at [1014, 104] on span "Finish" at bounding box center [1004, 102] width 46 height 10
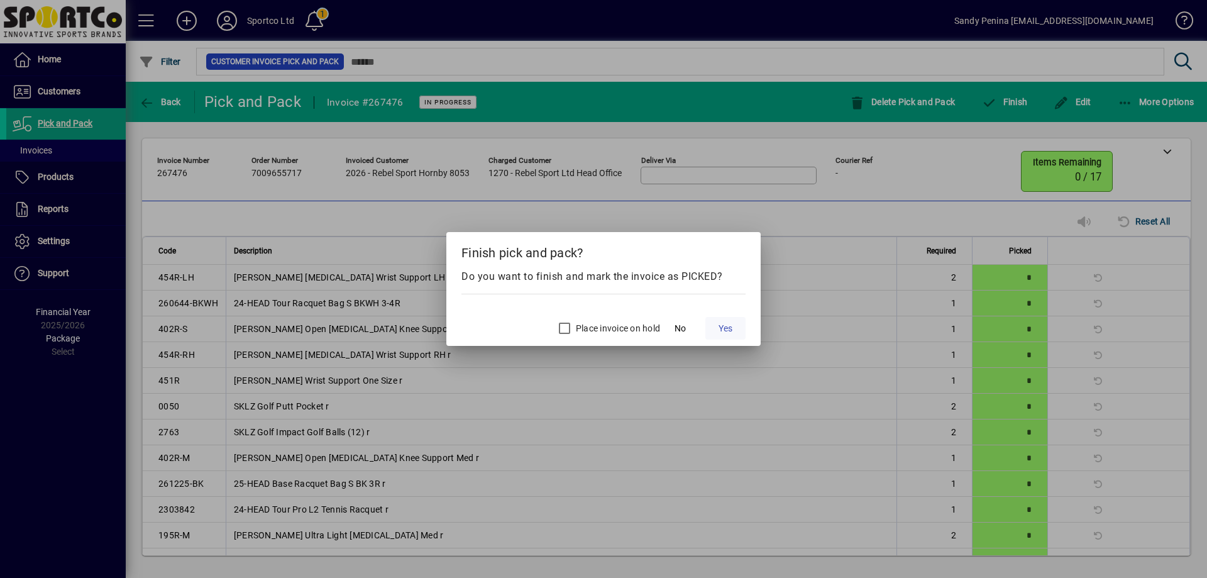
click at [715, 327] on span at bounding box center [725, 328] width 40 height 30
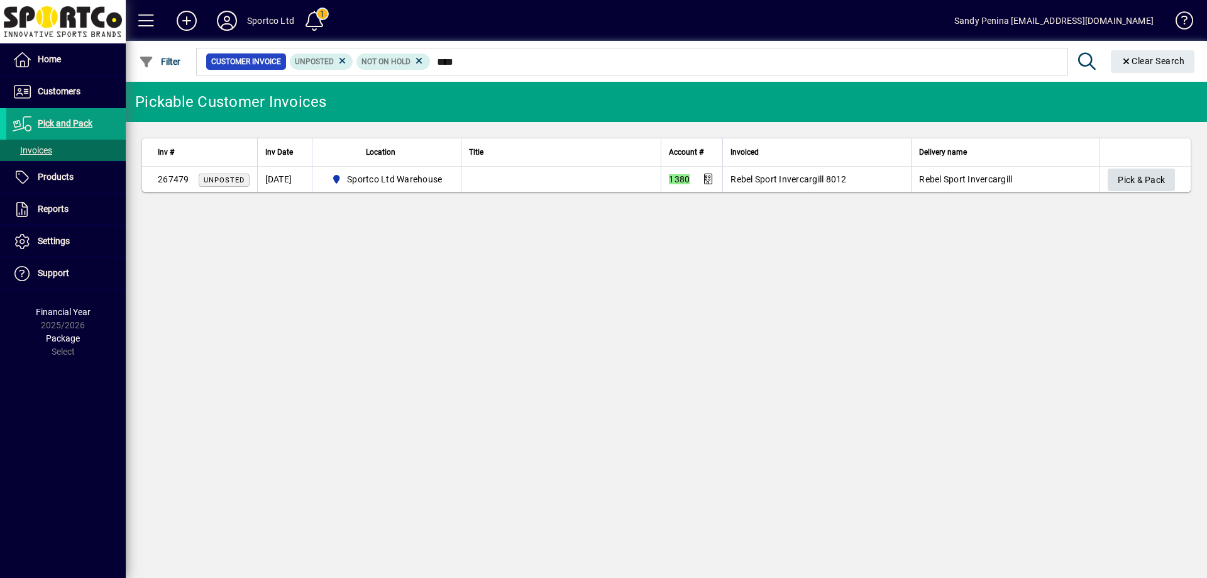
type input "****"
click at [1141, 180] on span "Pick & Pack" at bounding box center [1141, 180] width 47 height 21
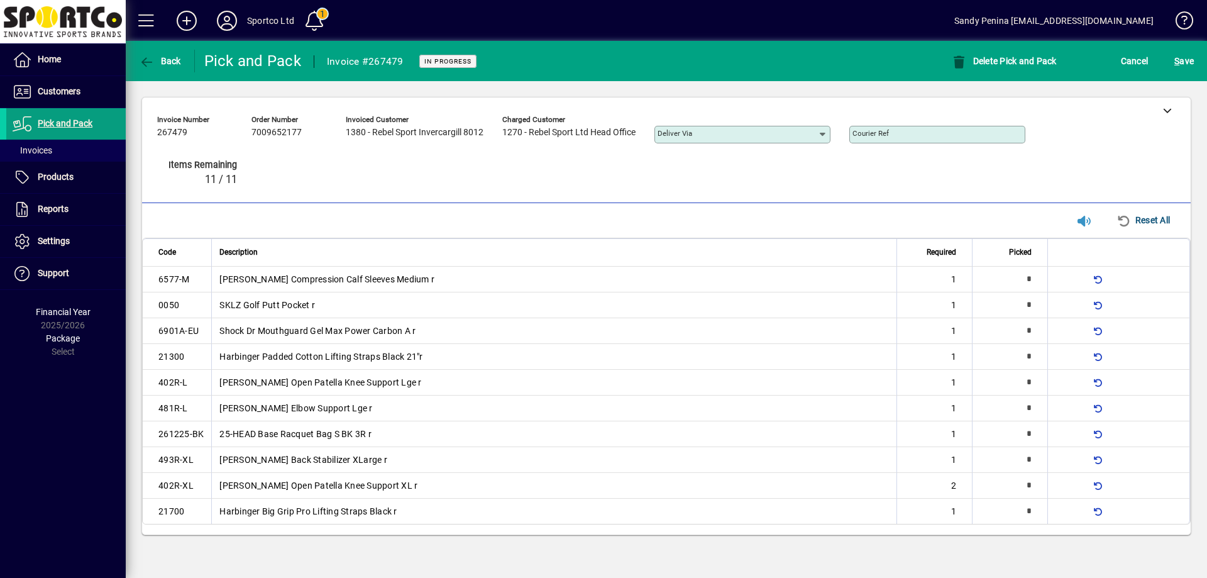
type input "*"
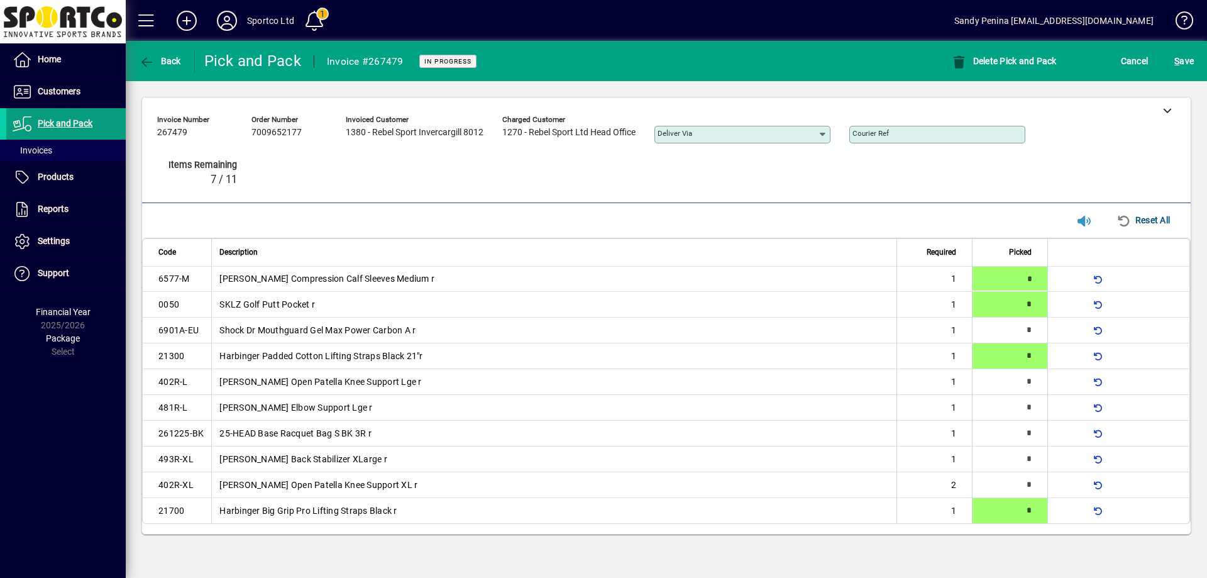
type input "*"
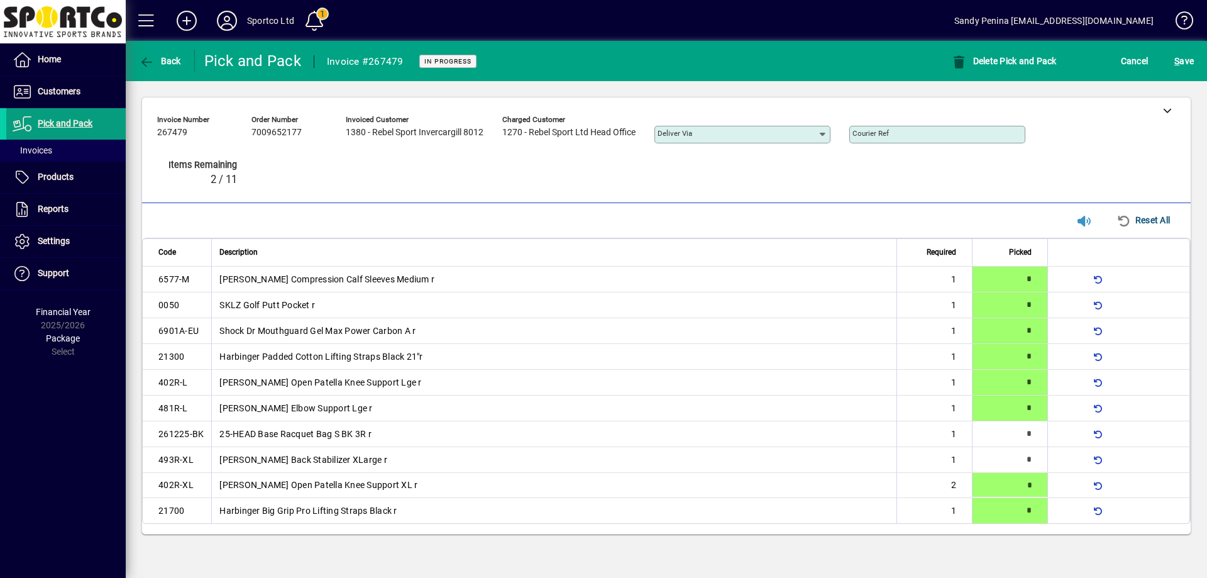
type input "*"
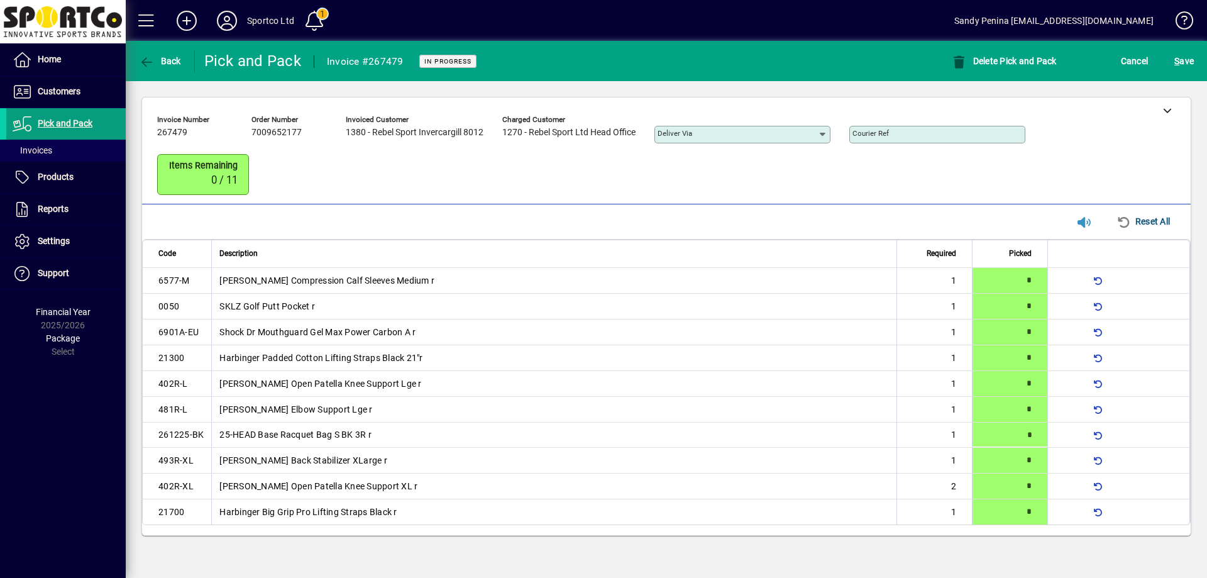
click at [1184, 273] on td at bounding box center [1118, 281] width 143 height 26
click at [1181, 63] on span "S ave" at bounding box center [1183, 61] width 19 height 20
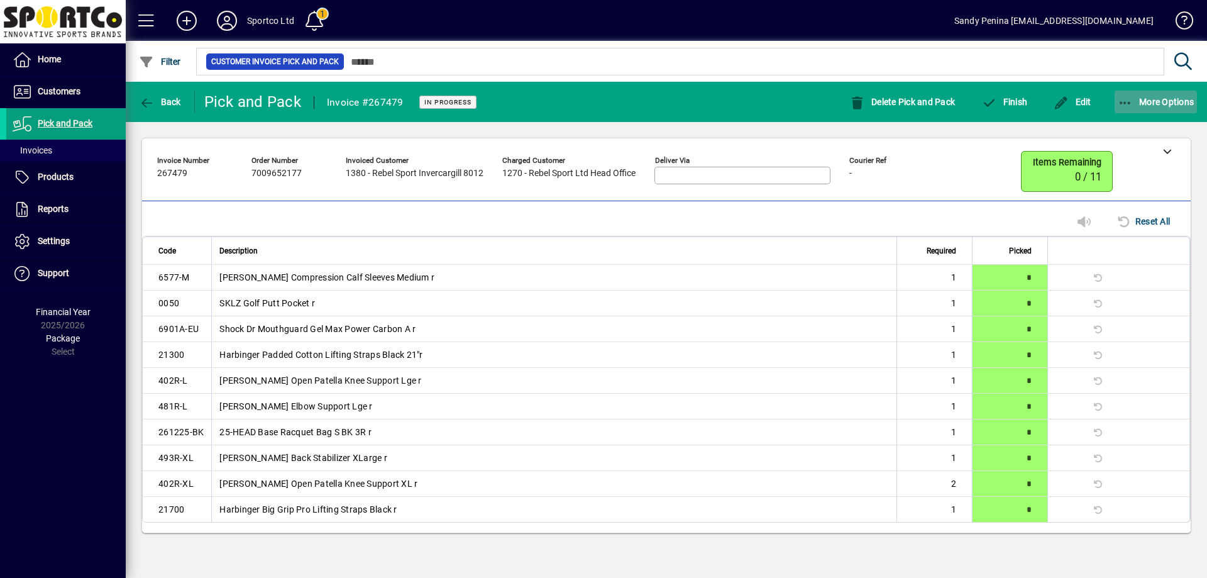
click at [1153, 105] on span "More Options" at bounding box center [1156, 102] width 77 height 10
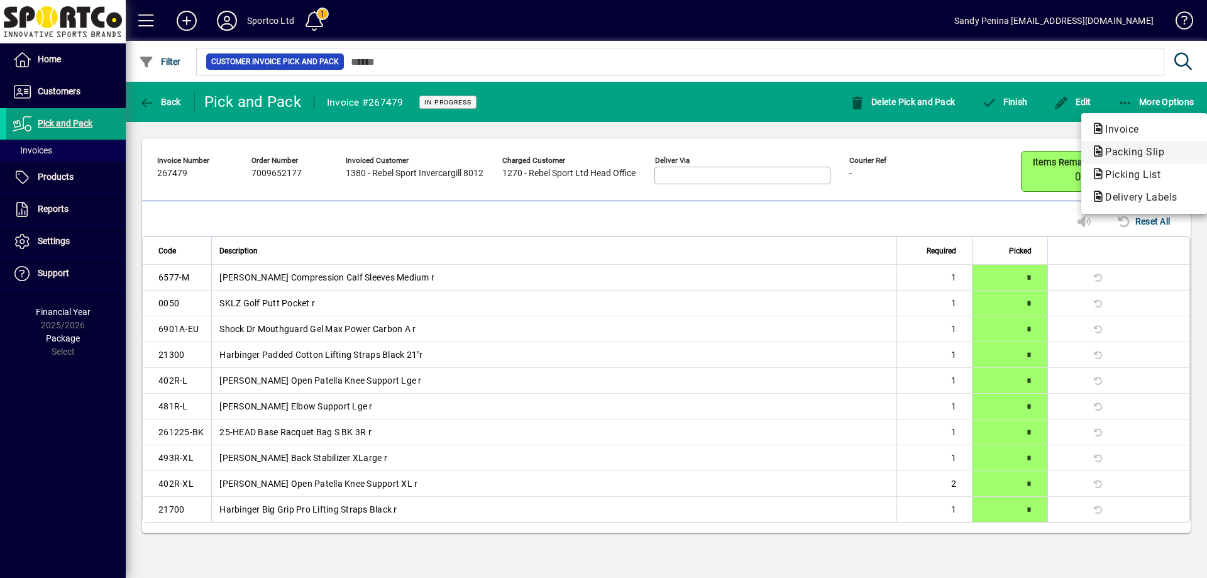
click at [1107, 153] on span "Packing Slip" at bounding box center [1130, 152] width 79 height 12
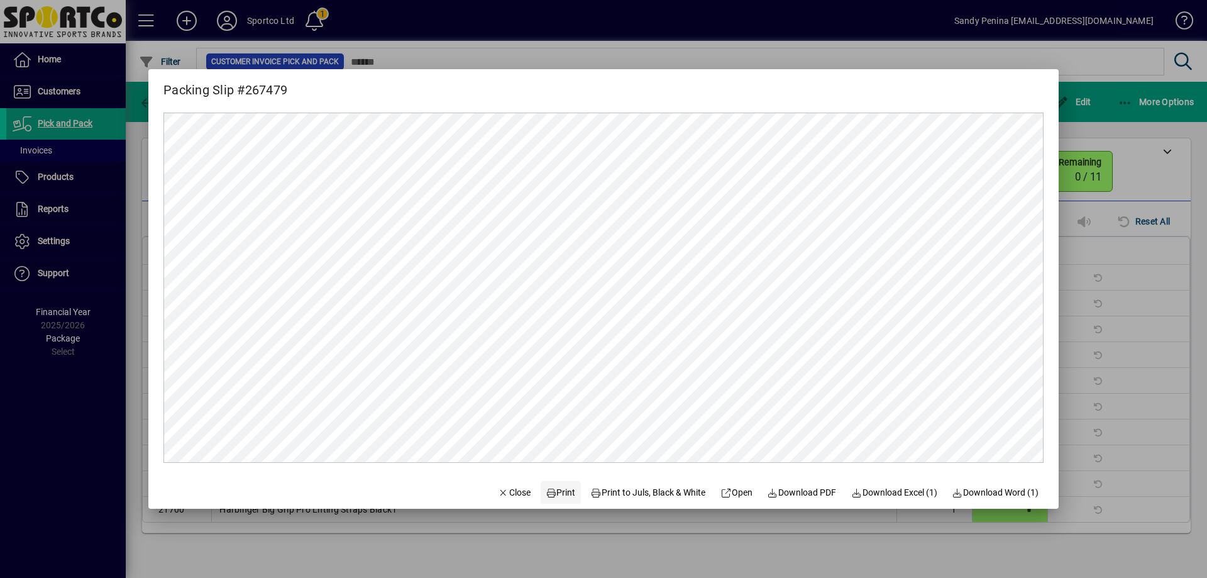
click at [546, 493] on icon at bounding box center [551, 492] width 11 height 9
click at [1112, 238] on div at bounding box center [603, 289] width 1207 height 578
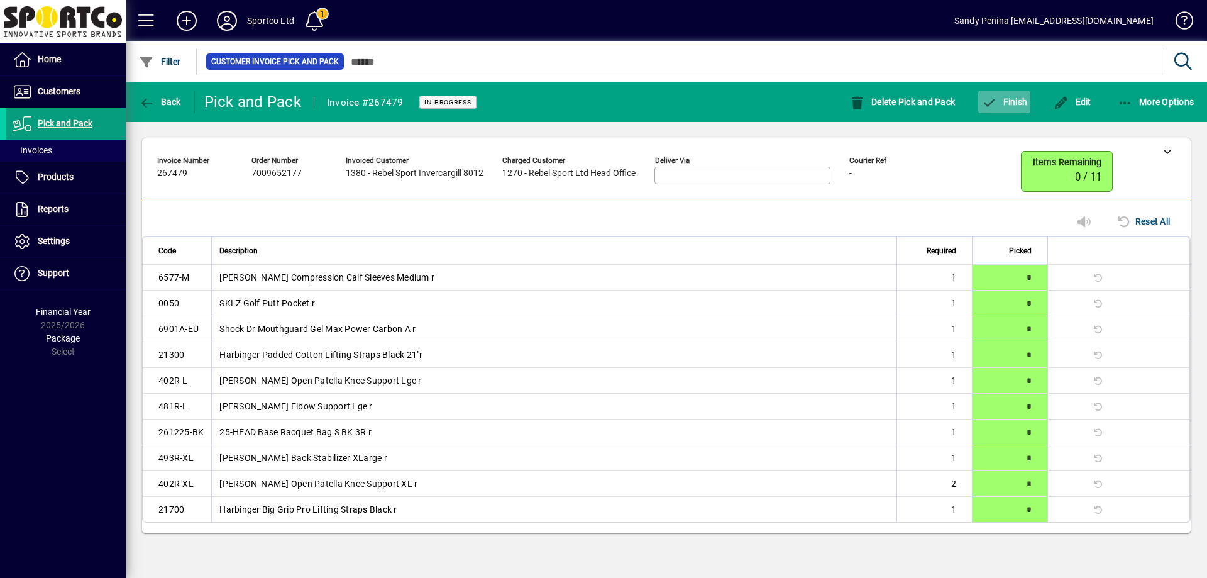
click at [1010, 109] on span "button" at bounding box center [1004, 102] width 52 height 30
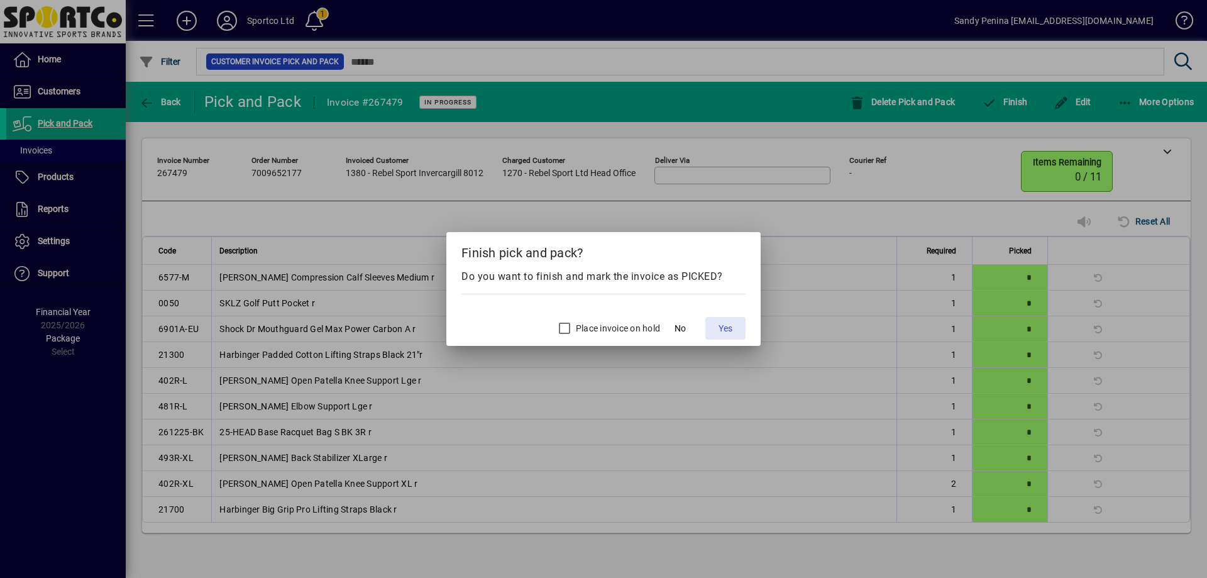
click at [732, 328] on span "Yes" at bounding box center [725, 328] width 14 height 13
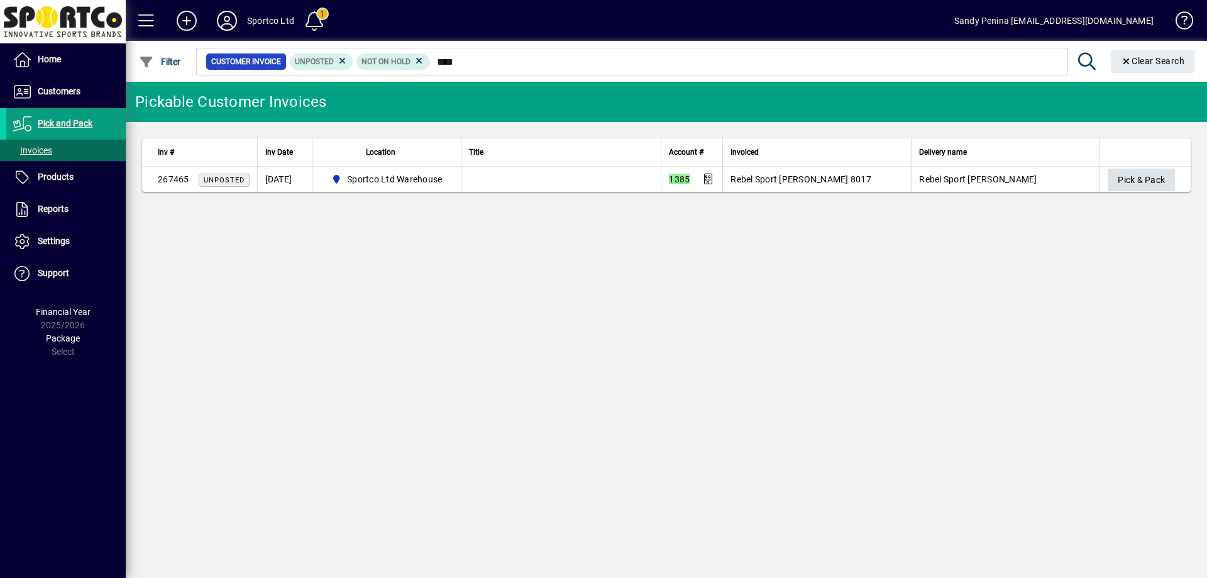
type input "****"
click at [1147, 175] on span "Pick & Pack" at bounding box center [1141, 180] width 47 height 21
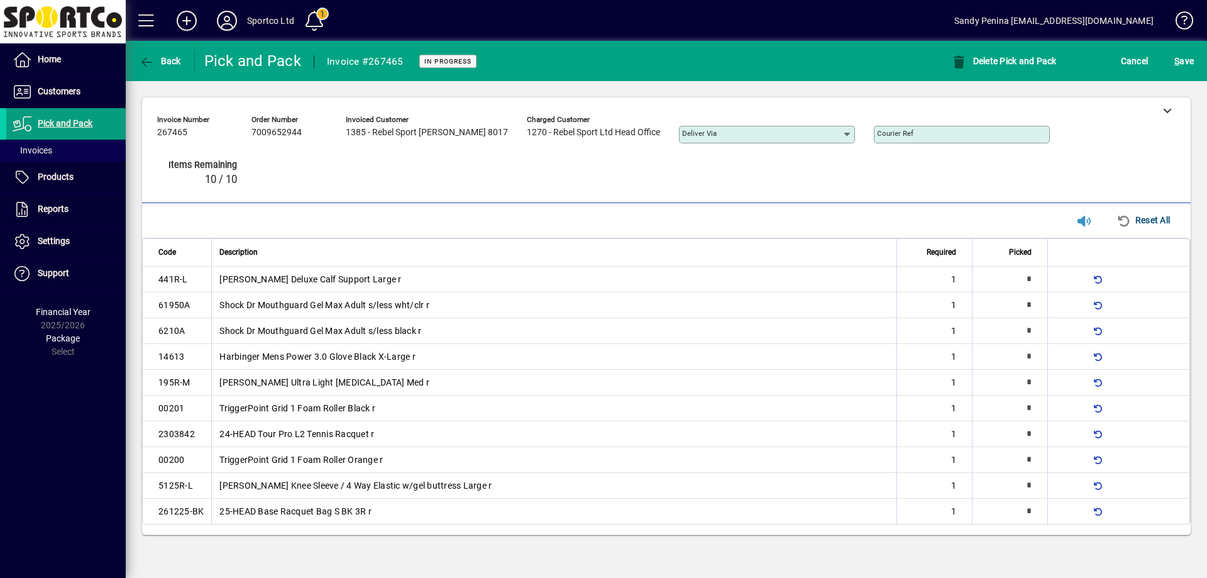
type input "*"
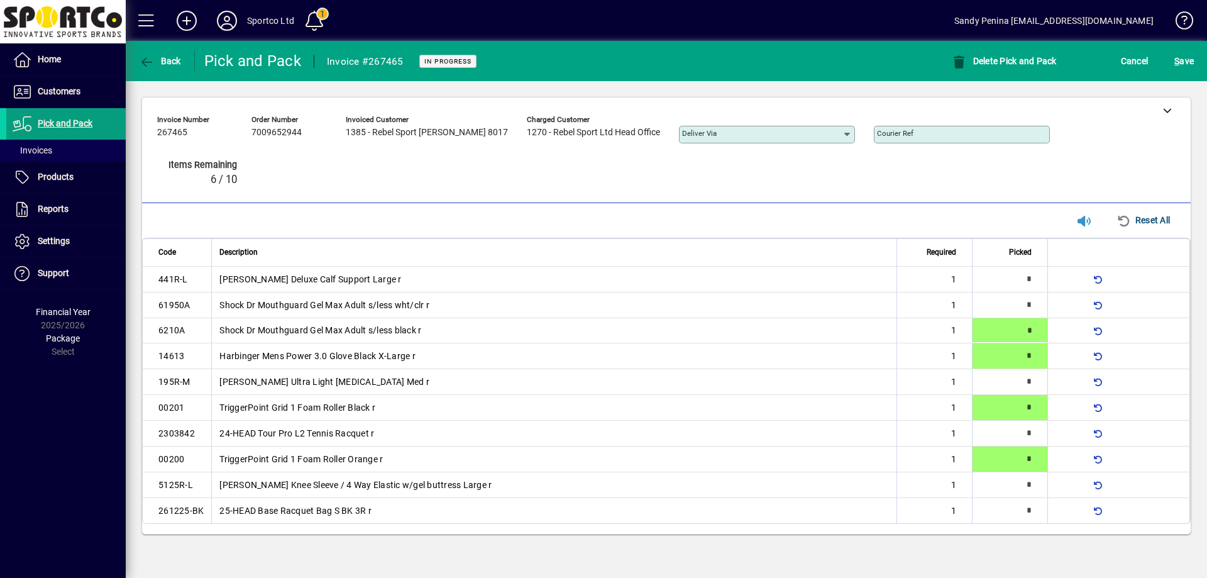
type input "*"
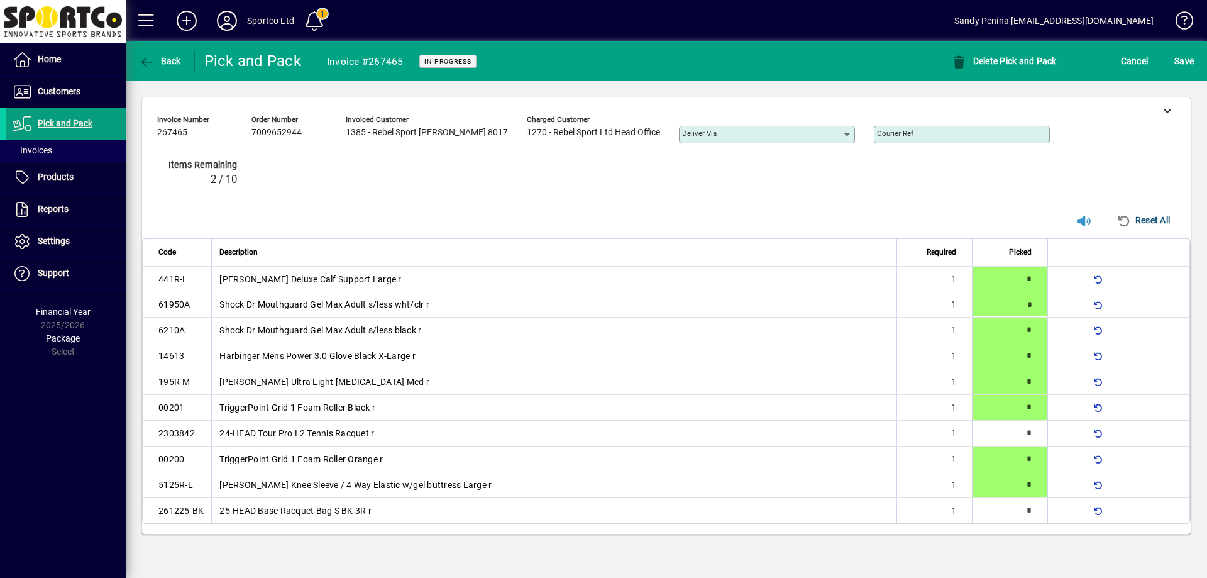
type input "*"
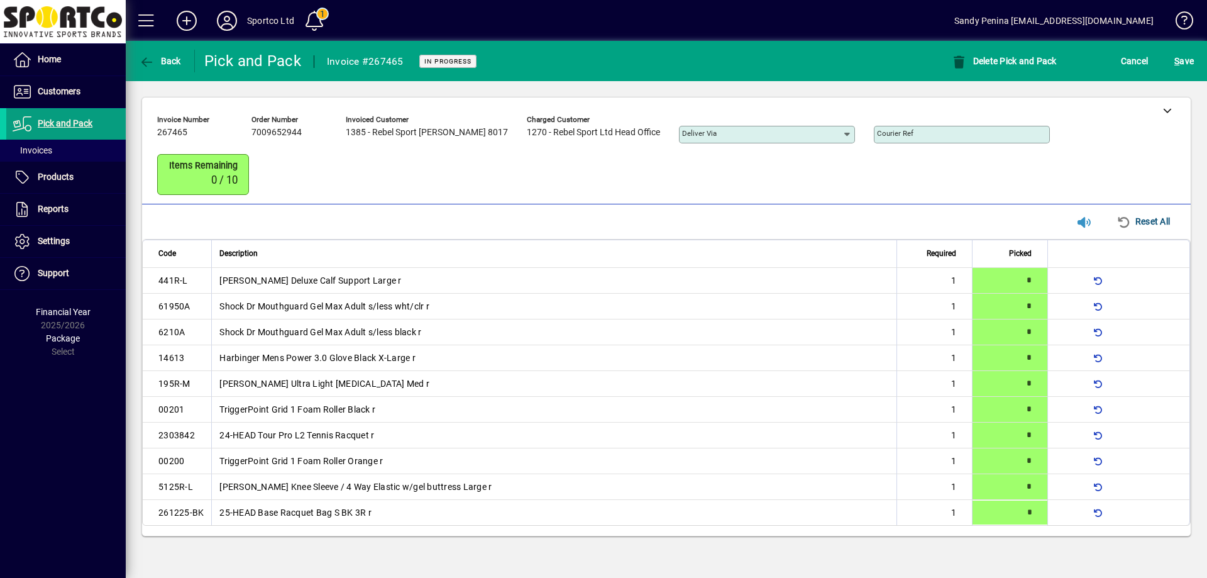
type input "*"
click at [1184, 70] on span "S ave" at bounding box center [1183, 61] width 19 height 20
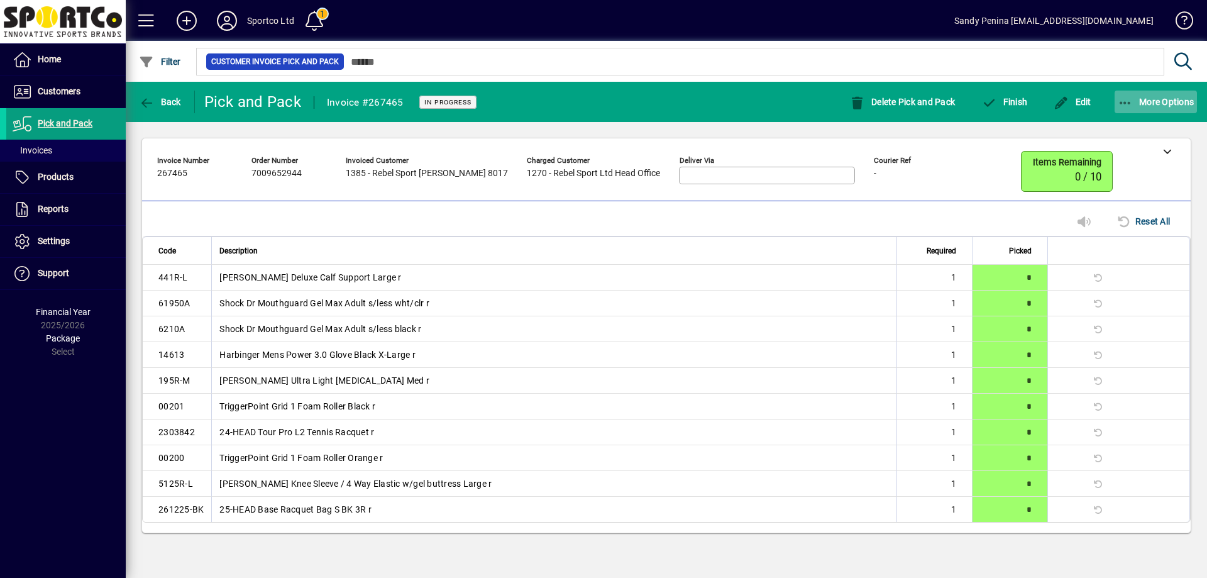
click at [1143, 106] on span "More Options" at bounding box center [1156, 102] width 77 height 10
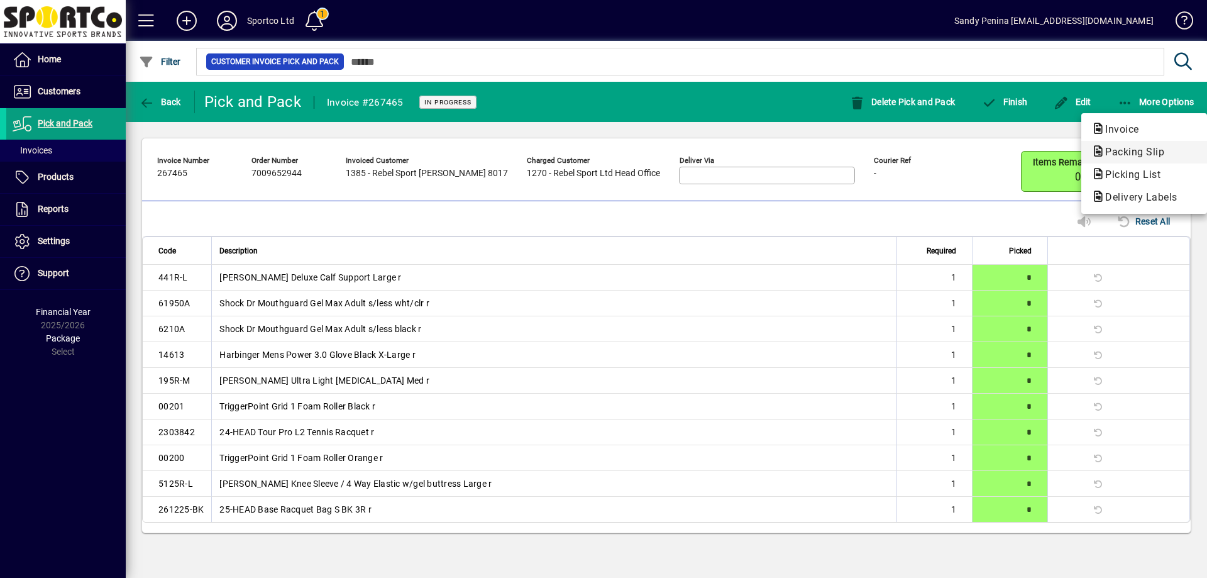
click at [1120, 148] on span "Packing Slip" at bounding box center [1130, 152] width 79 height 12
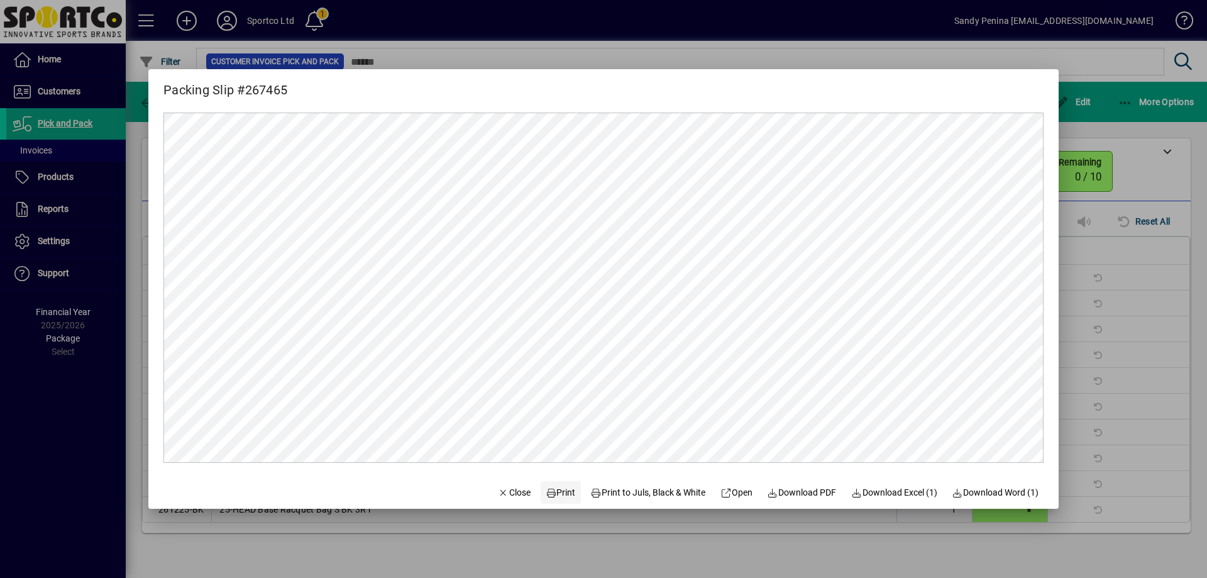
click at [546, 486] on span "Print" at bounding box center [561, 492] width 30 height 13
click at [1114, 166] on div at bounding box center [603, 289] width 1207 height 578
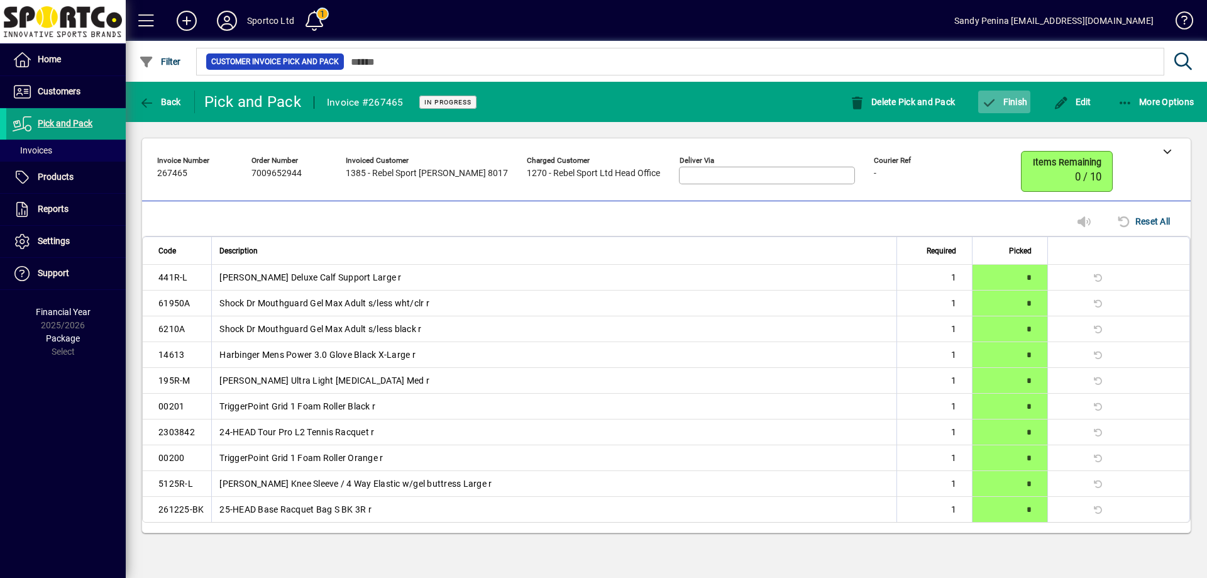
click at [1006, 99] on span "Finish" at bounding box center [1004, 102] width 46 height 10
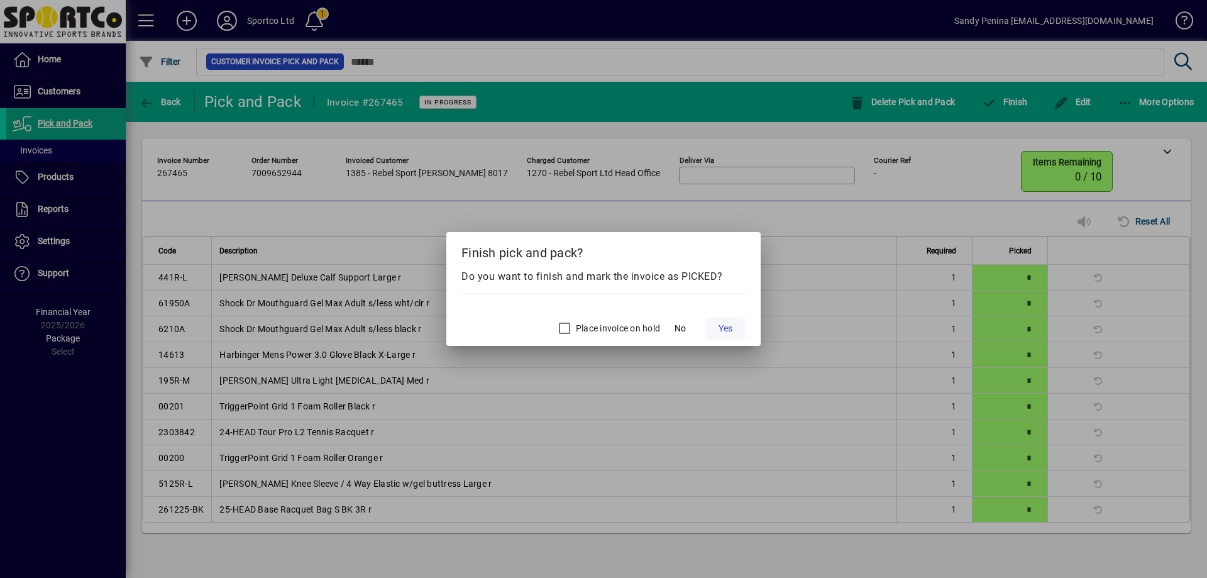
click at [727, 325] on span "Yes" at bounding box center [725, 328] width 14 height 13
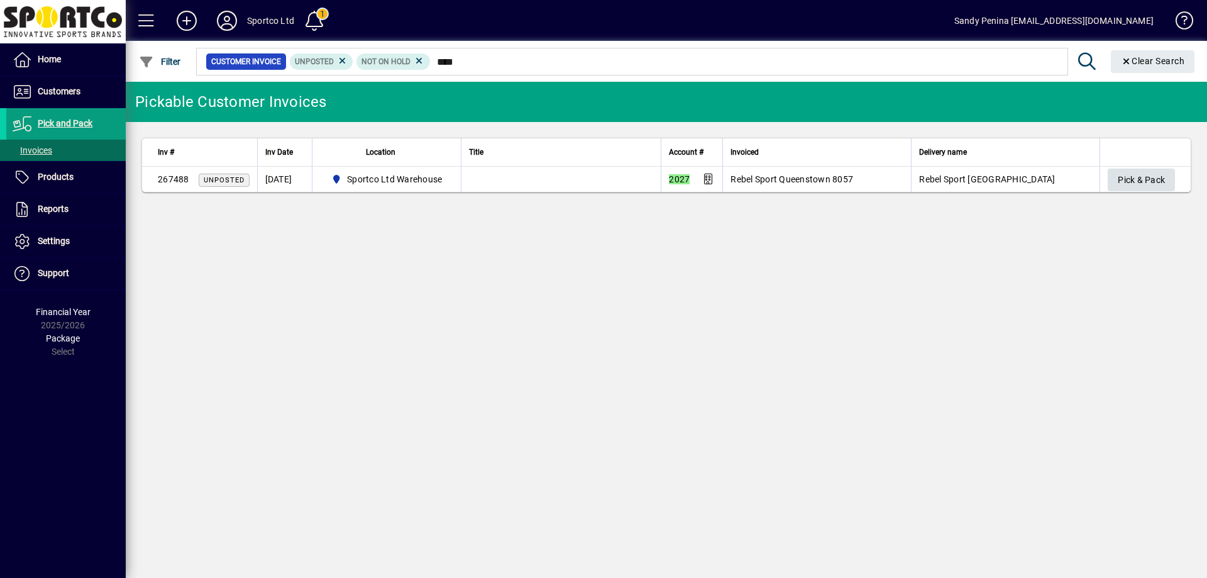
type input "****"
click at [1163, 178] on span "Pick & Pack" at bounding box center [1141, 180] width 47 height 21
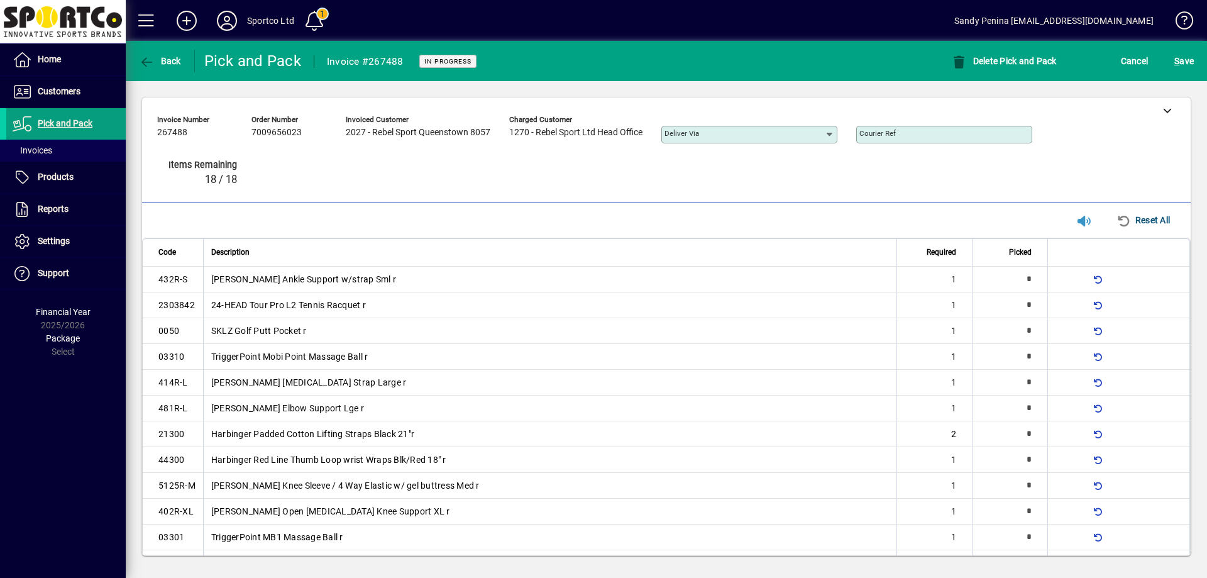
type input "*"
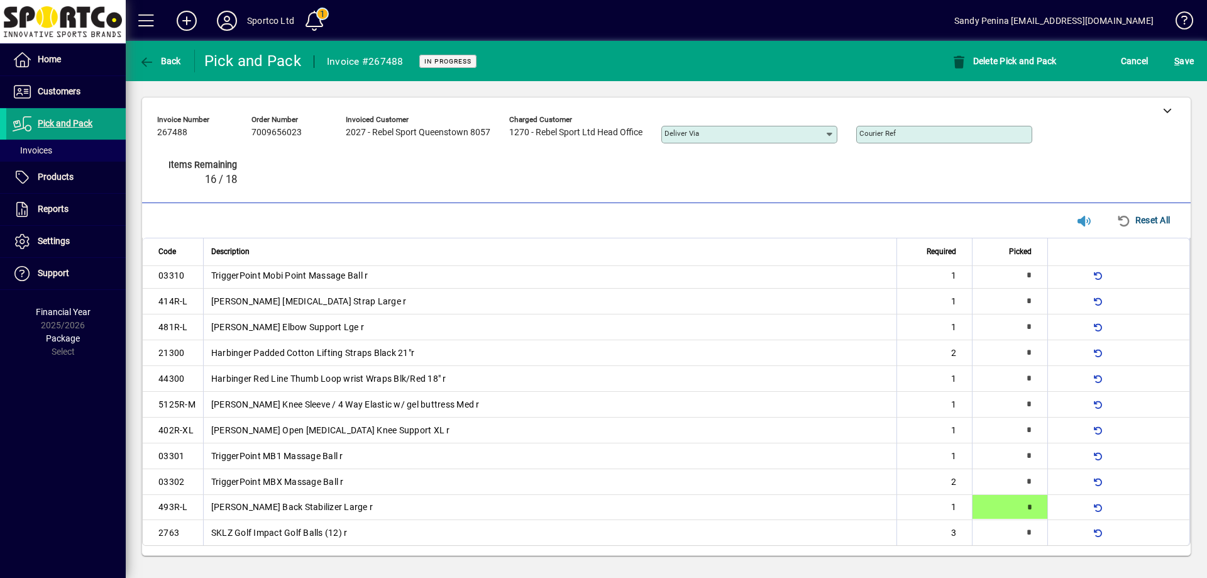
type input "*"
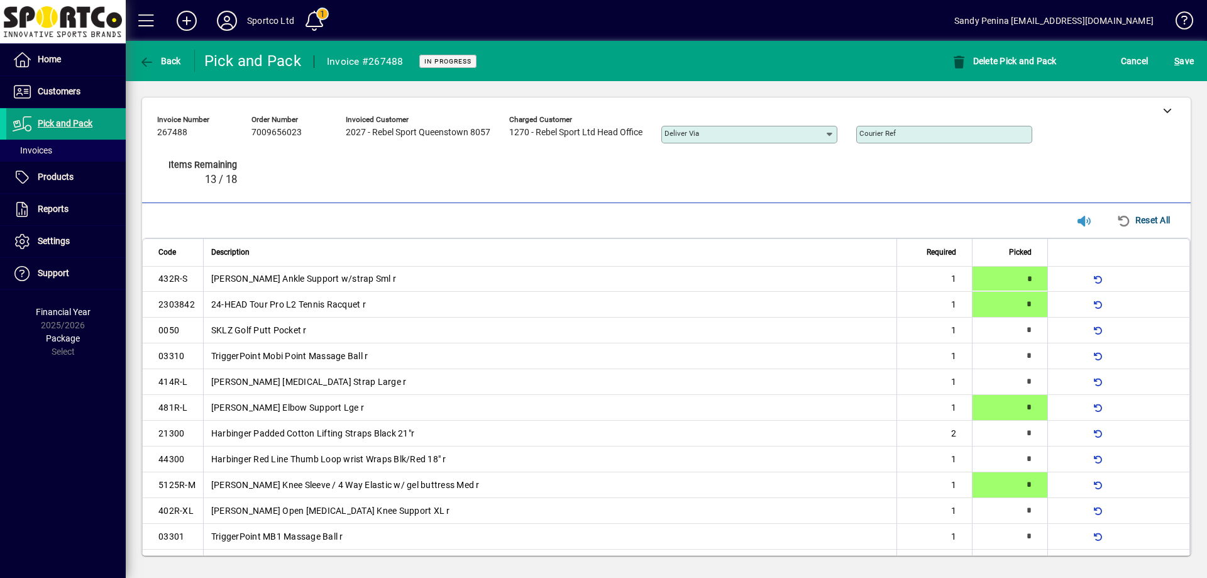
type input "*"
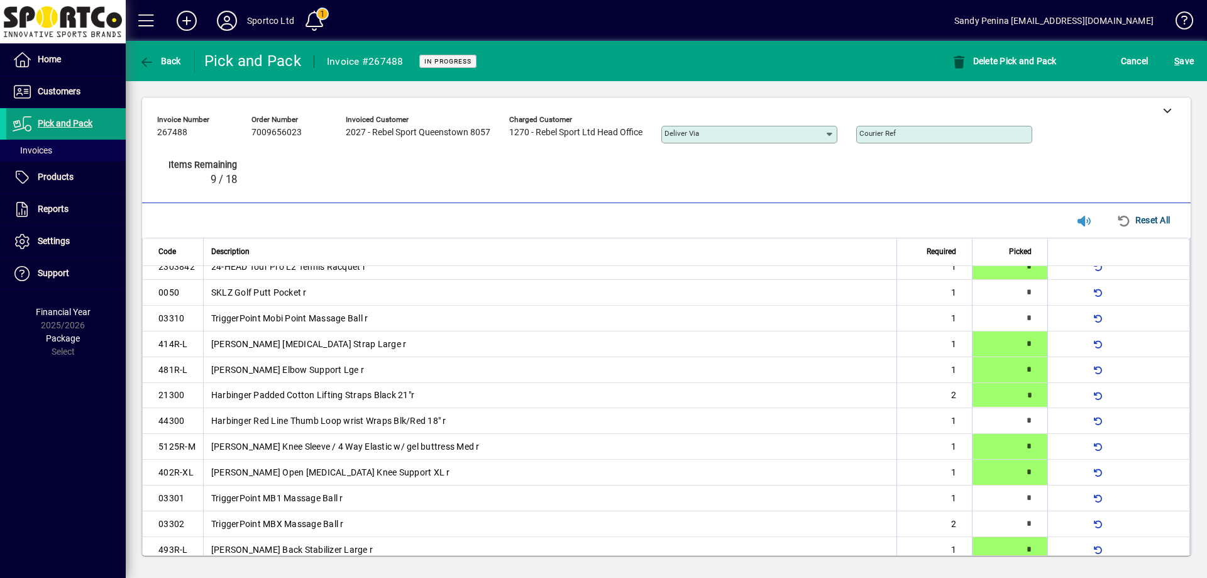
type input "*"
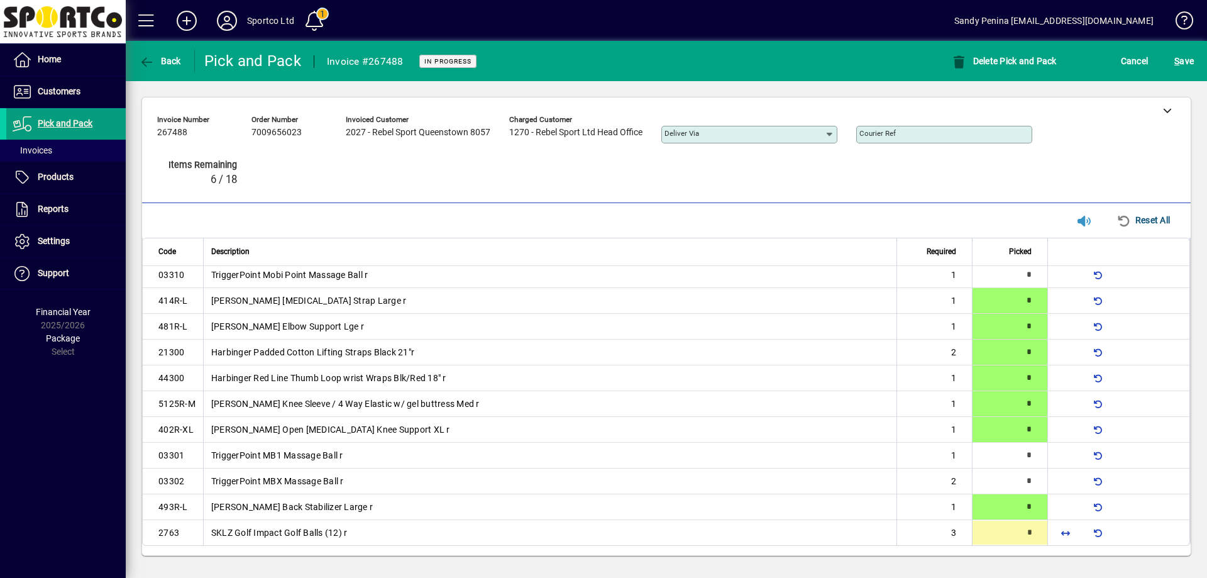
scroll to position [82, 0]
type input "*"
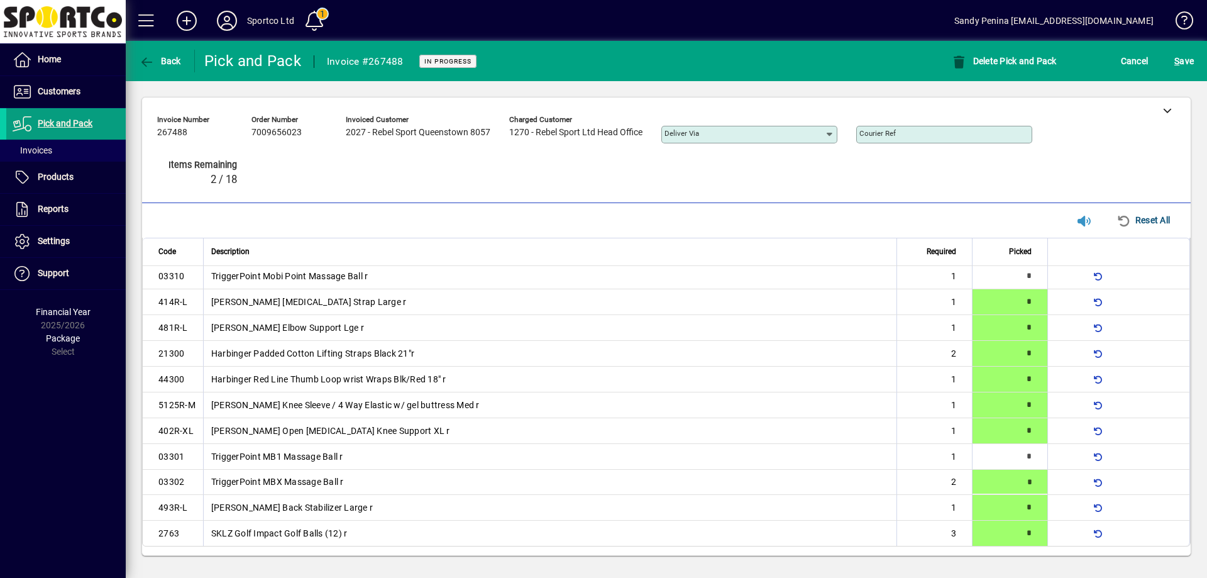
scroll to position [82, 0]
type input "*"
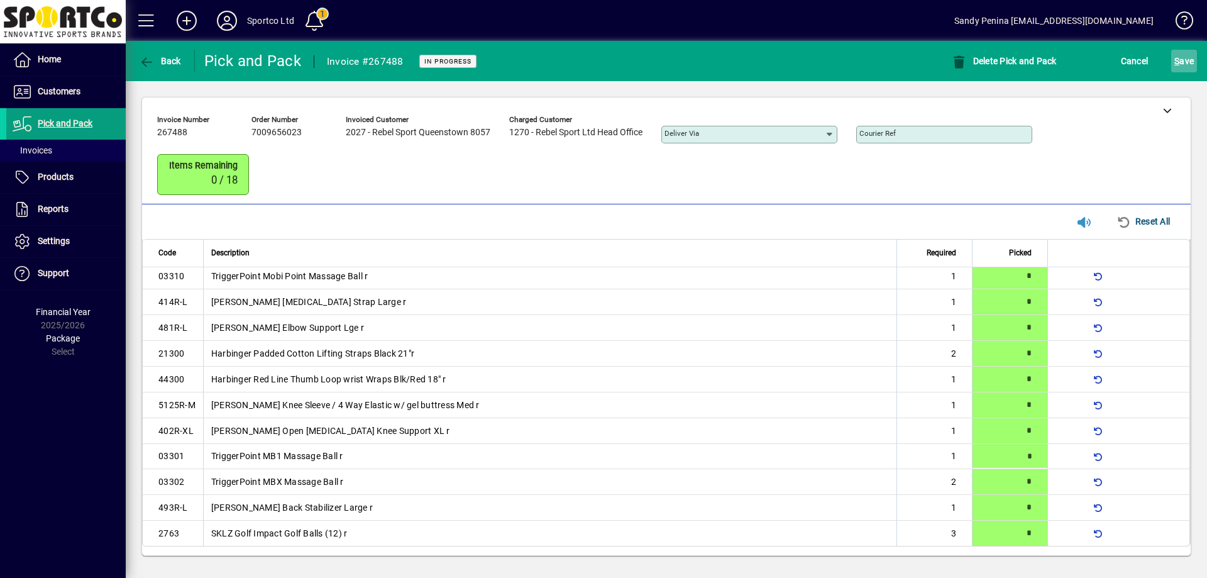
click at [1182, 57] on span "S ave" at bounding box center [1183, 61] width 19 height 20
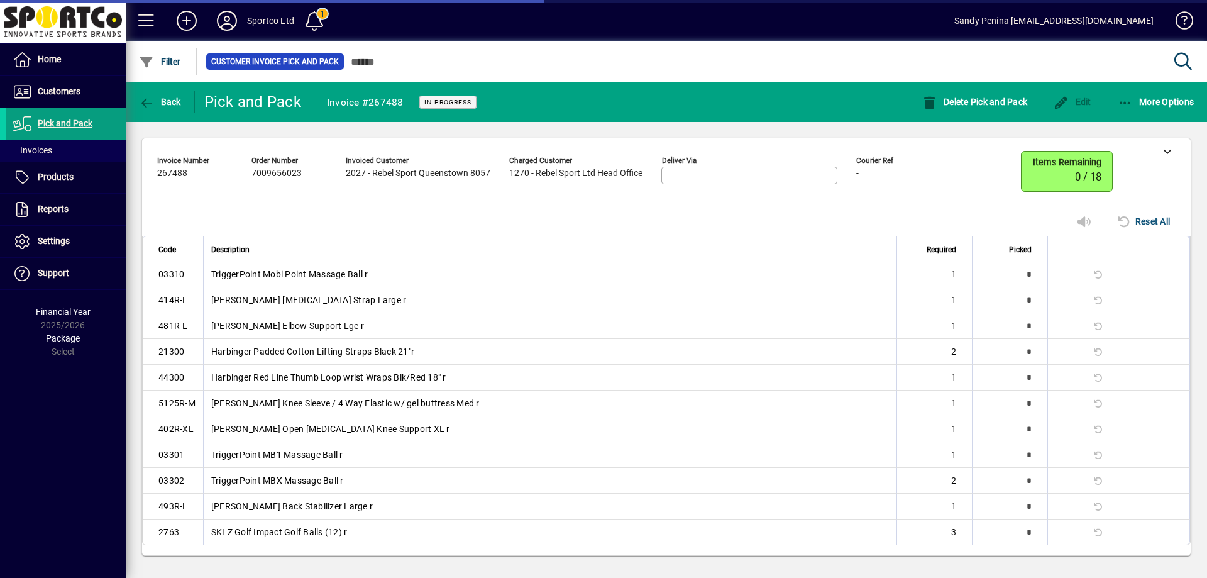
scroll to position [49, 0]
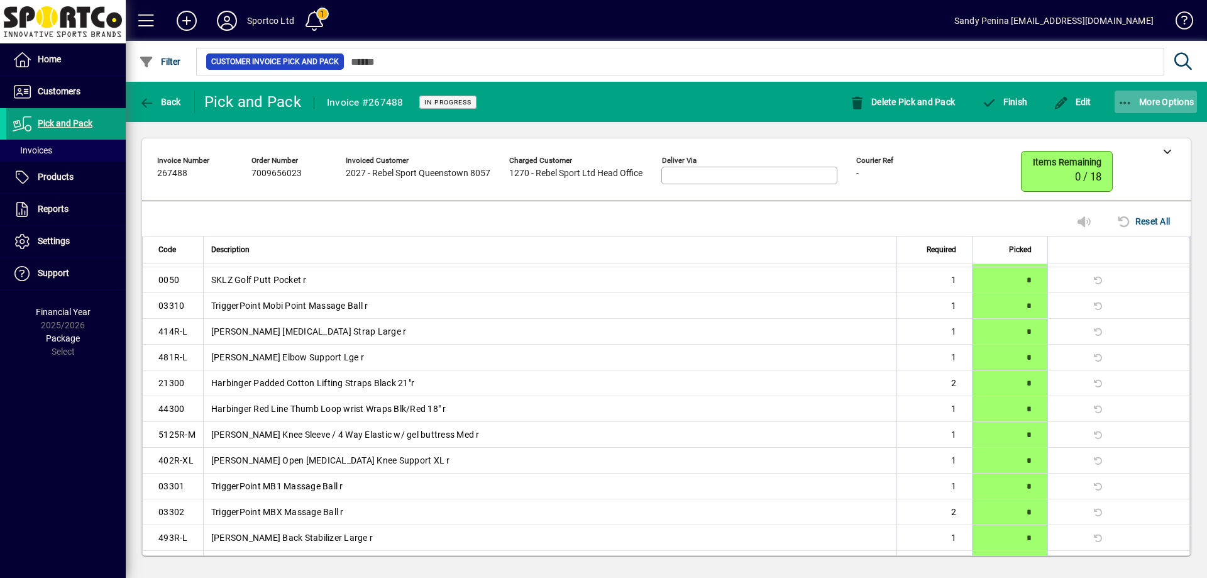
click at [1169, 100] on span "More Options" at bounding box center [1156, 102] width 77 height 10
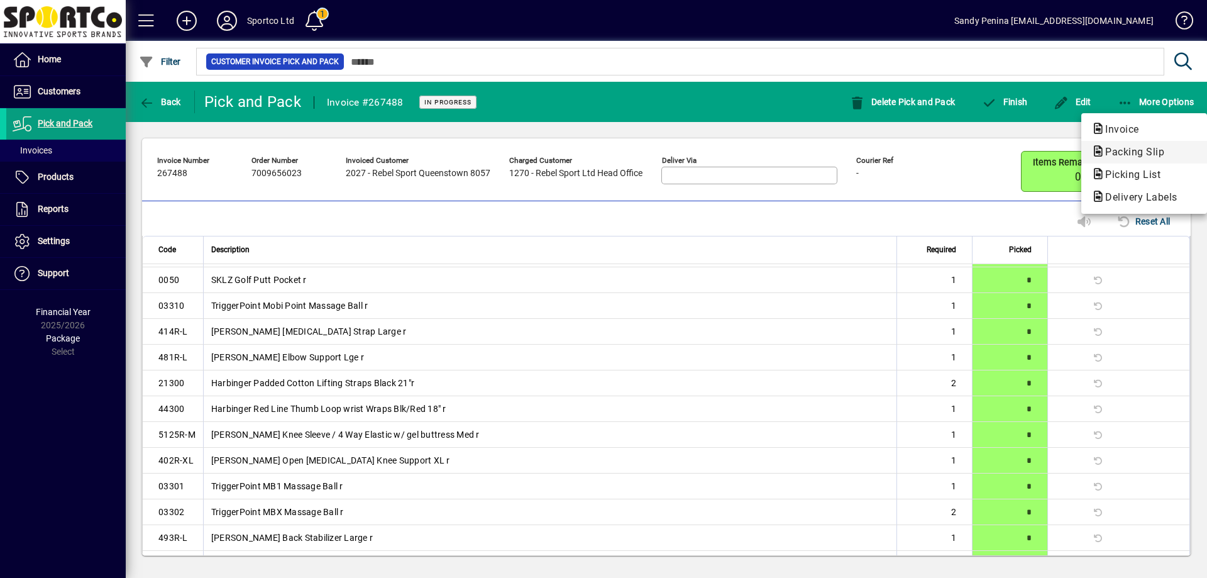
click at [1121, 154] on span "Packing Slip" at bounding box center [1130, 152] width 79 height 12
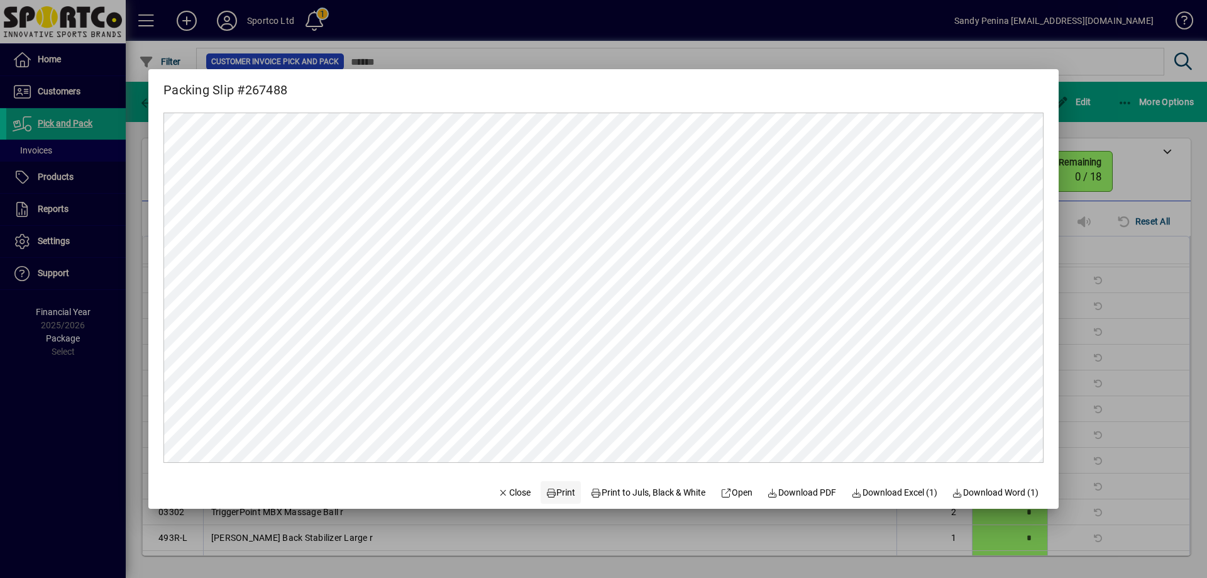
scroll to position [0, 0]
click at [552, 492] on span "Print" at bounding box center [561, 492] width 30 height 13
click at [1155, 314] on div at bounding box center [603, 289] width 1207 height 578
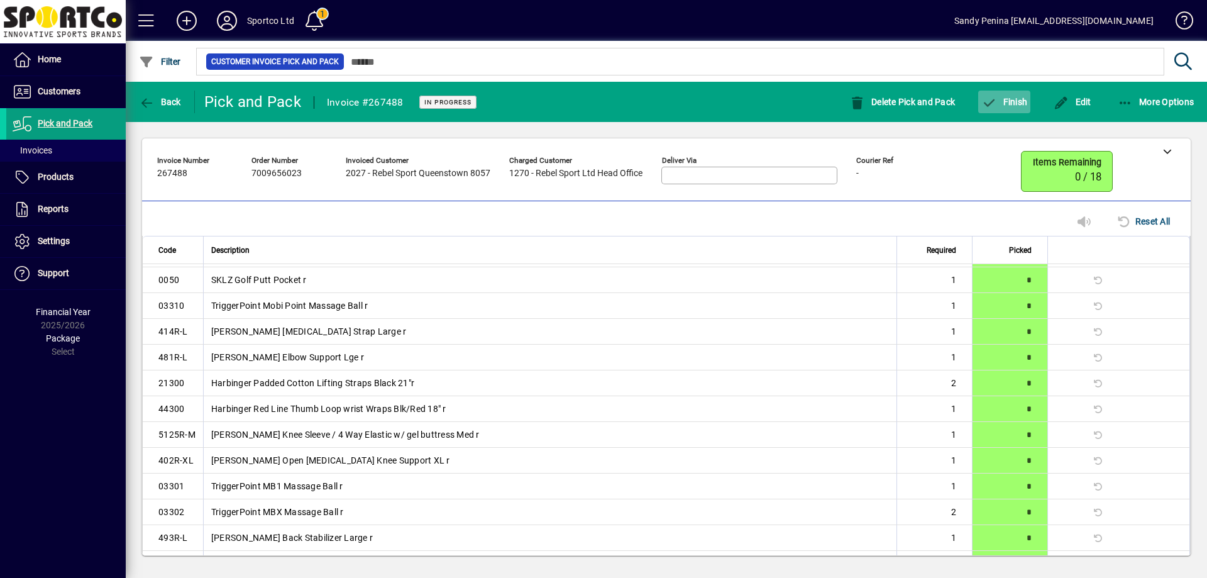
click at [1003, 99] on span "Finish" at bounding box center [1004, 102] width 46 height 10
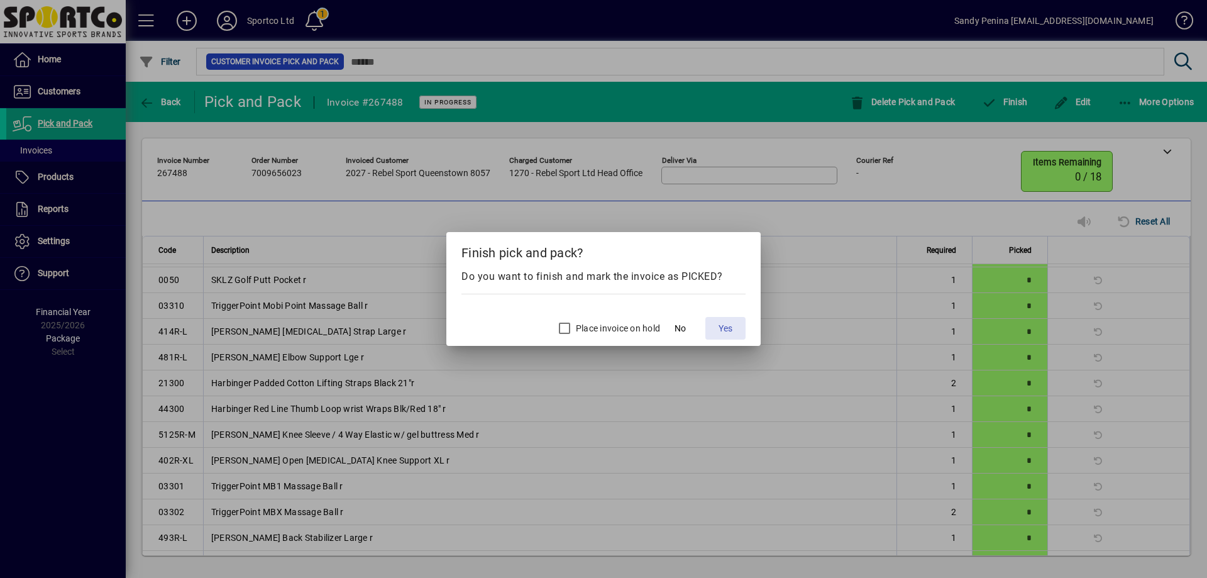
click at [732, 324] on span "Yes" at bounding box center [725, 328] width 14 height 13
